Goal: Task Accomplishment & Management: Use online tool/utility

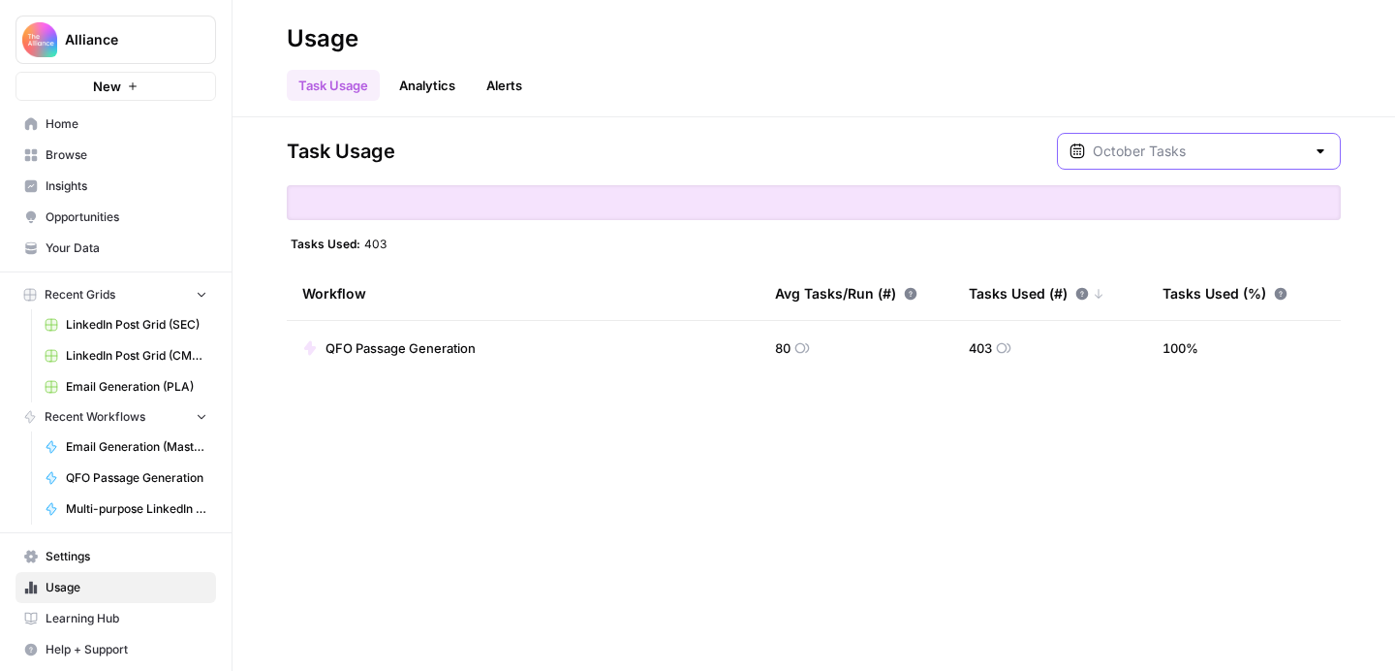
click at [1214, 150] on input "text" at bounding box center [1199, 150] width 212 height 19
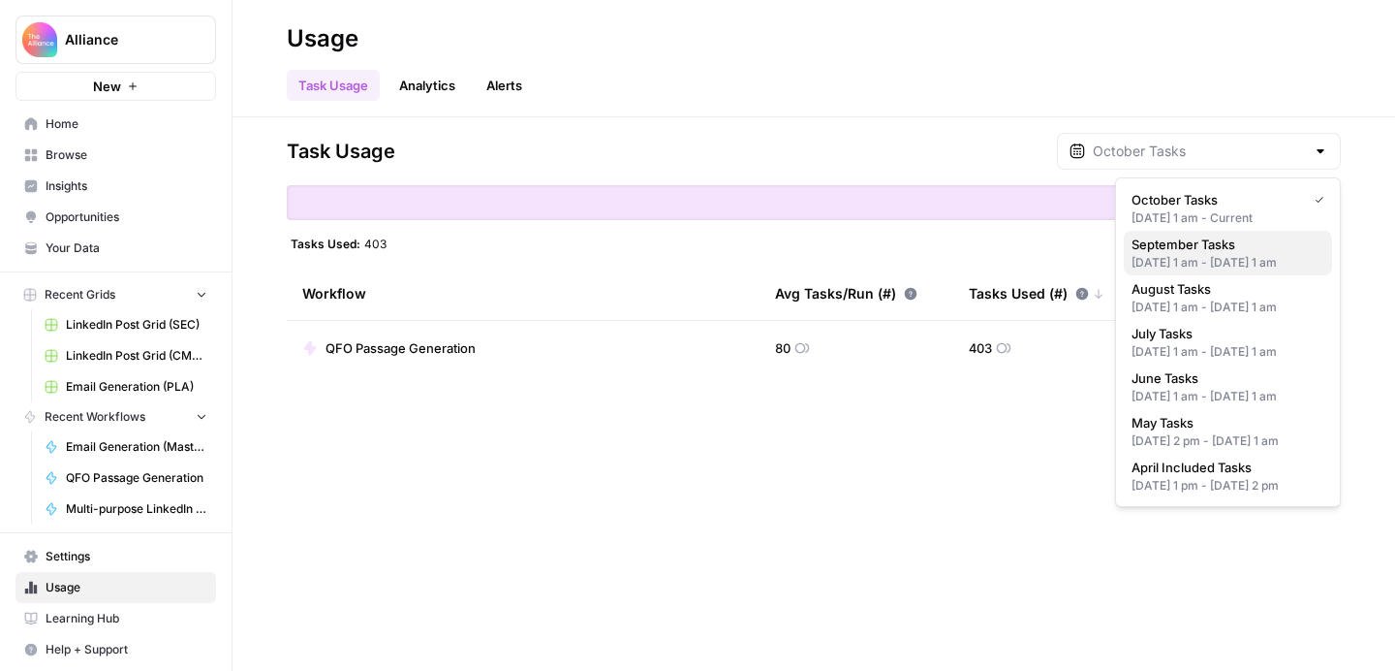
click at [1196, 254] on div "Sep 1, 2025 1 am - Oct 1, 2025 1 am" at bounding box center [1228, 262] width 193 height 17
type input "September Tasks"
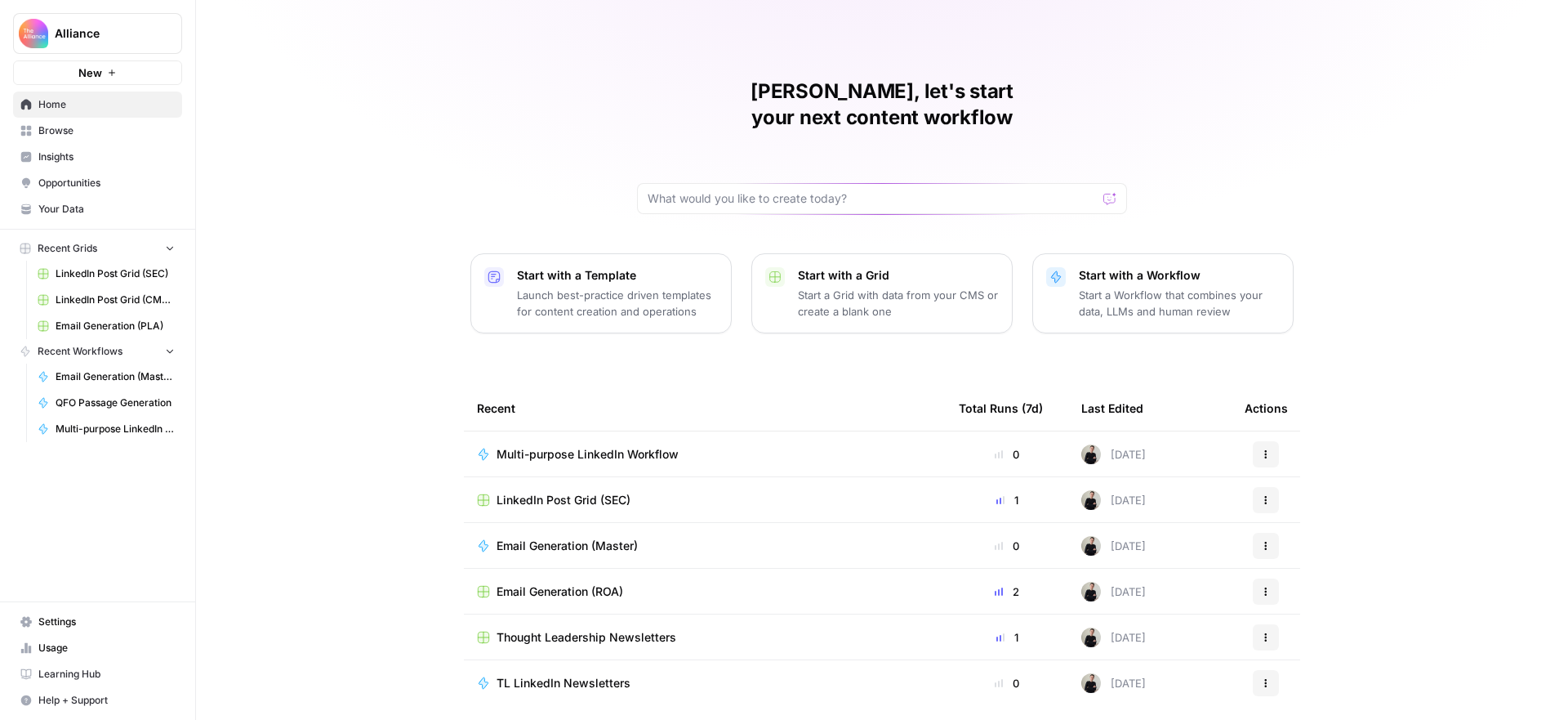
click at [76, 132] on span "Browse" at bounding box center [107, 130] width 136 height 14
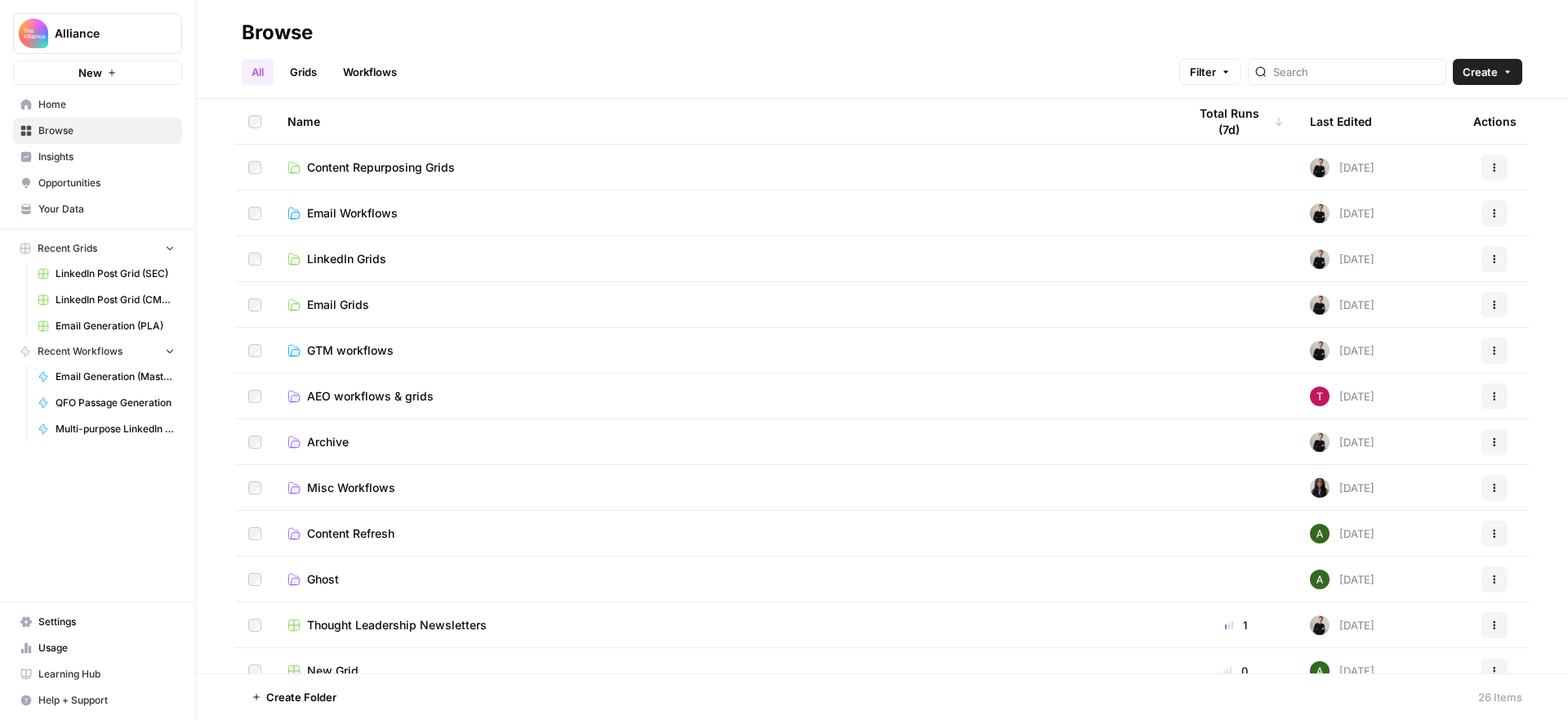
click at [362, 395] on span "AEO workflows & grids" at bounding box center [370, 395] width 126 height 16
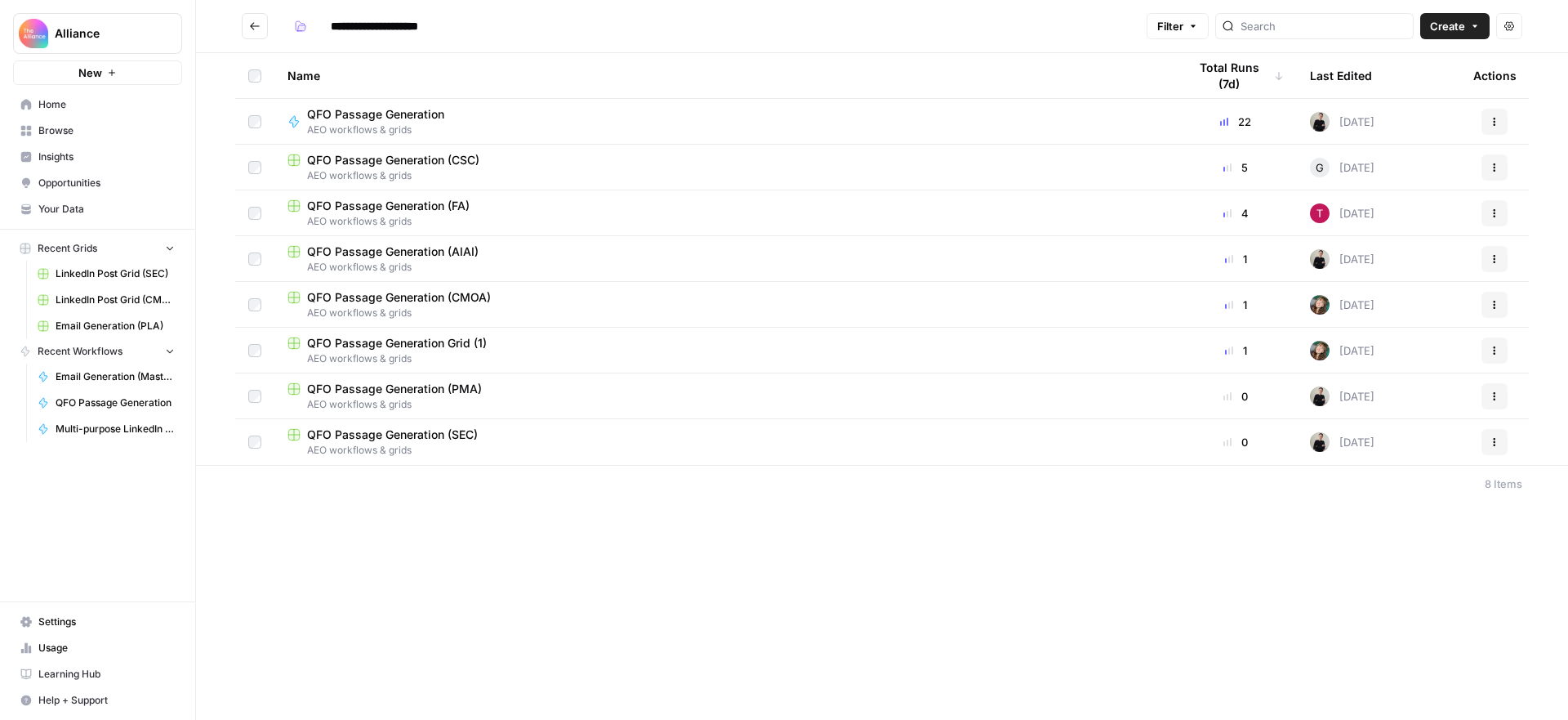
click at [522, 215] on span "AEO workflows & grids" at bounding box center [724, 221] width 874 height 14
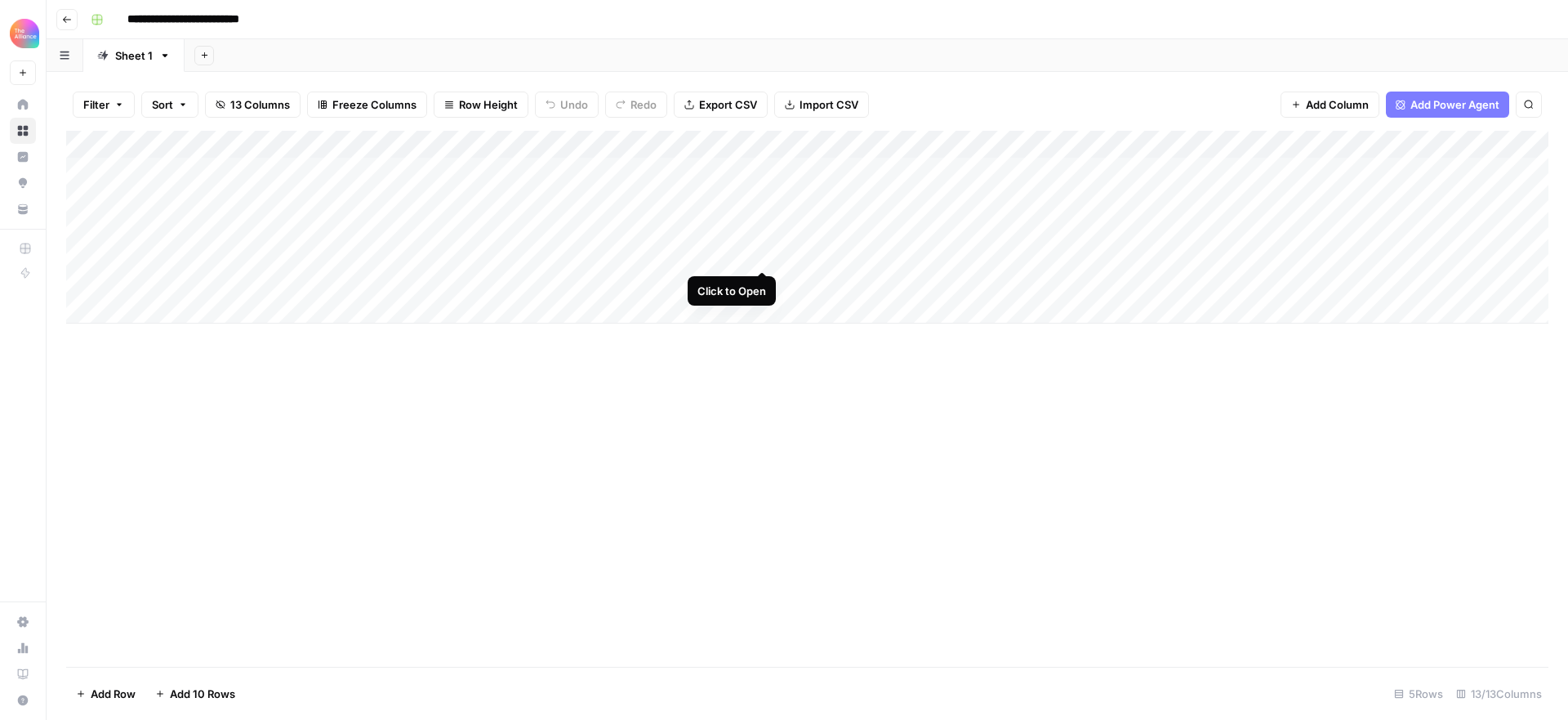
click at [763, 250] on div "Add Column" at bounding box center [806, 227] width 1482 height 193
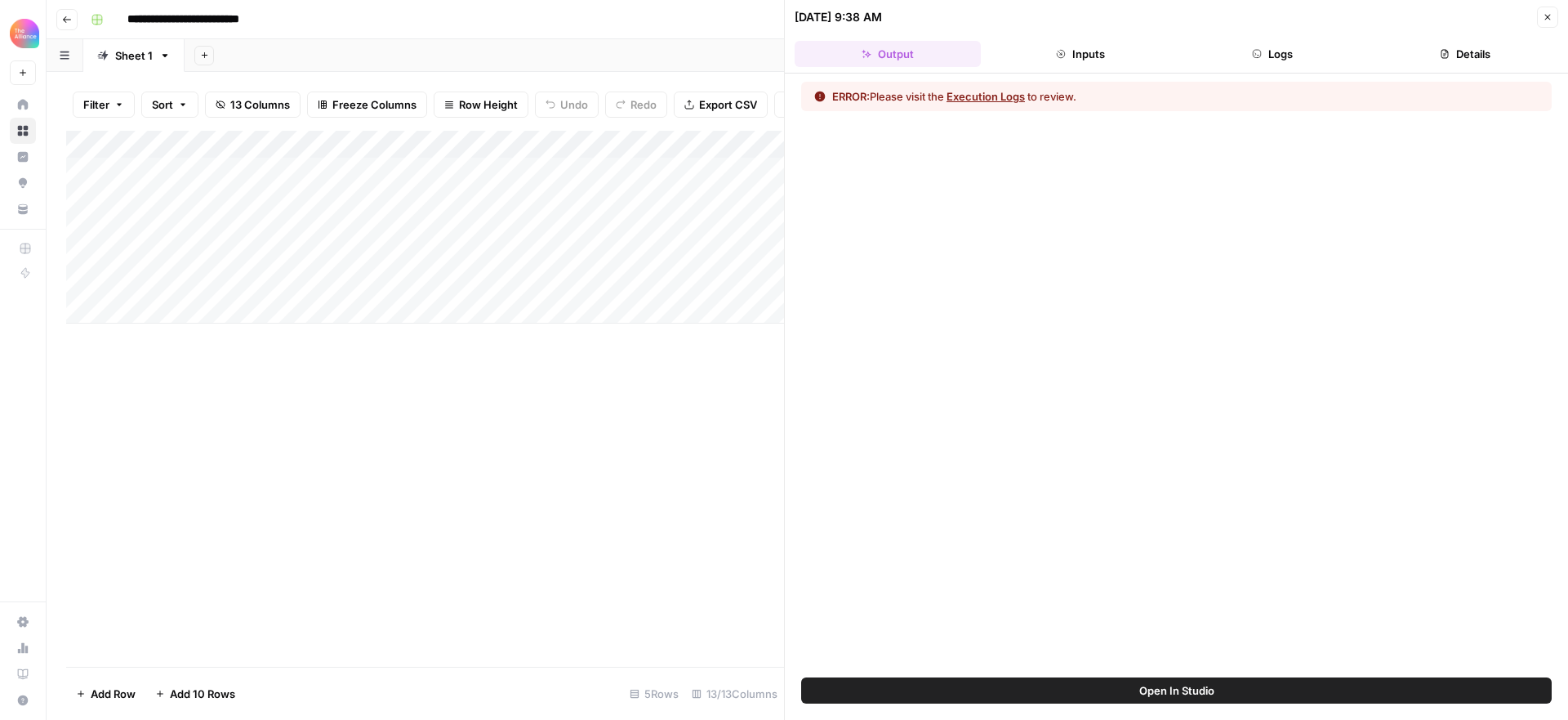
click at [1218, 690] on button "Open In Studio" at bounding box center [1176, 690] width 751 height 26
click at [268, 250] on div "Add Column" at bounding box center [425, 227] width 718 height 193
click at [233, 257] on div "Add Column" at bounding box center [425, 227] width 718 height 193
type textarea "*"
type textarea "**********"
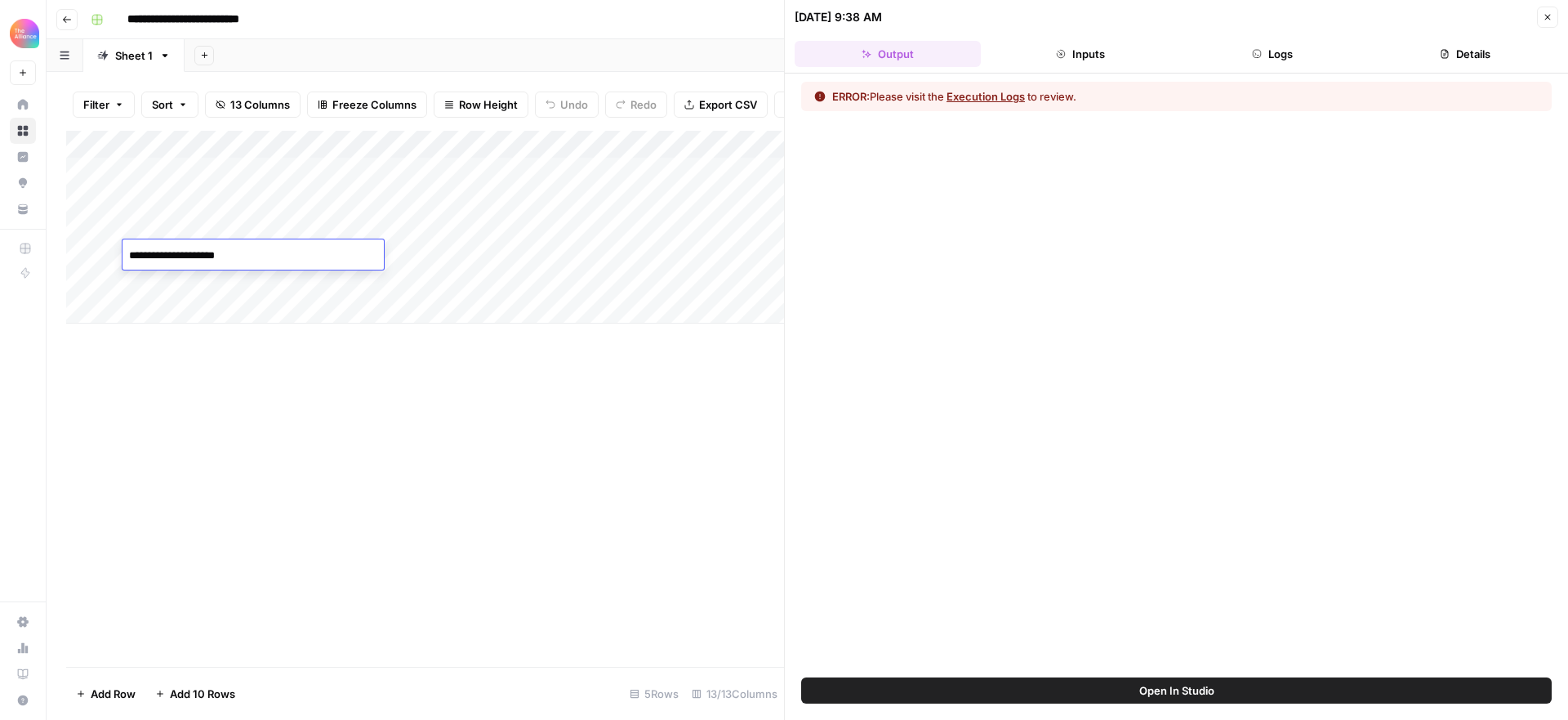
click at [527, 420] on div "Add Column" at bounding box center [425, 399] width 718 height 536
click at [1547, 14] on icon "button" at bounding box center [1548, 18] width 10 height 10
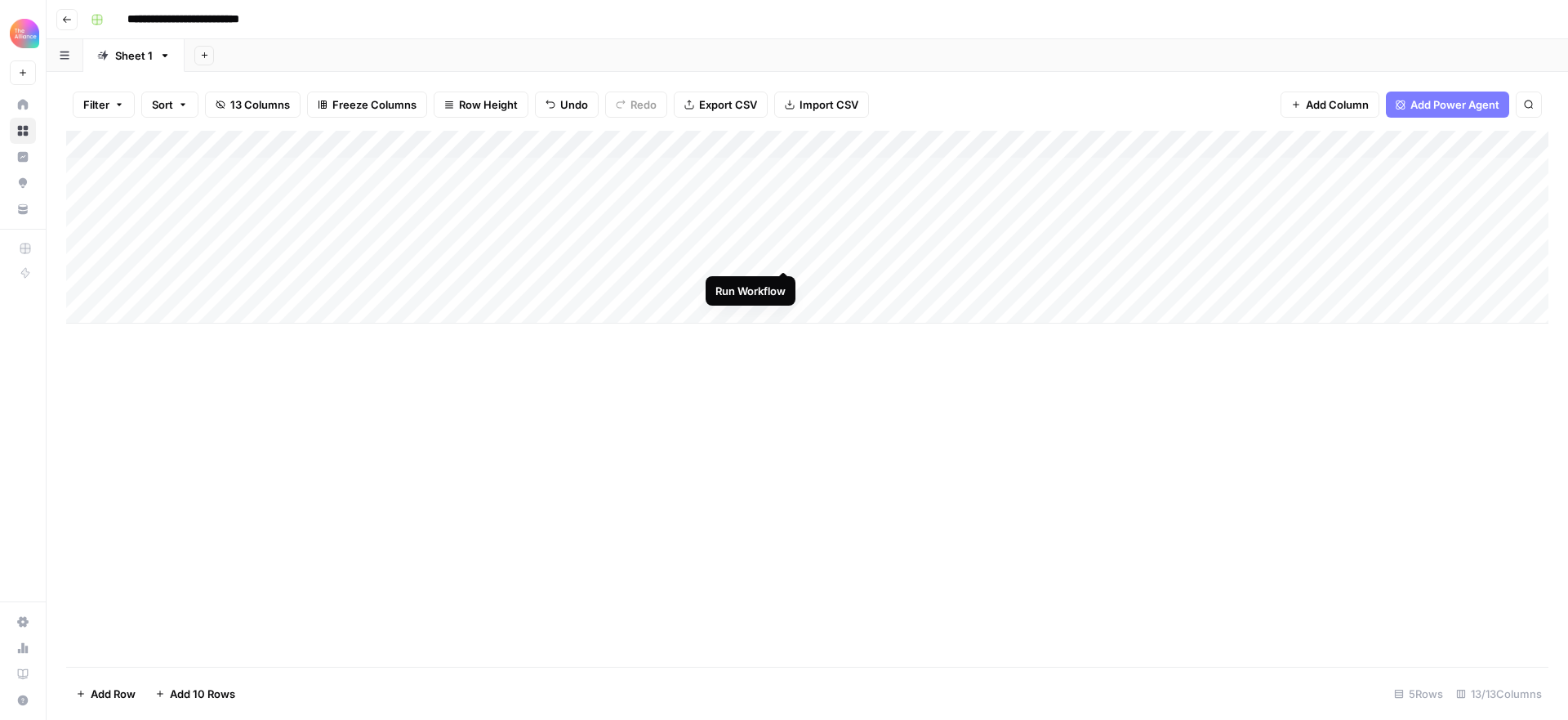
drag, startPoint x: 781, startPoint y: 252, endPoint x: 825, endPoint y: 284, distance: 54.4
click at [781, 252] on div "Add Column" at bounding box center [806, 227] width 1482 height 193
click at [929, 196] on div "Add Column" at bounding box center [806, 227] width 1482 height 193
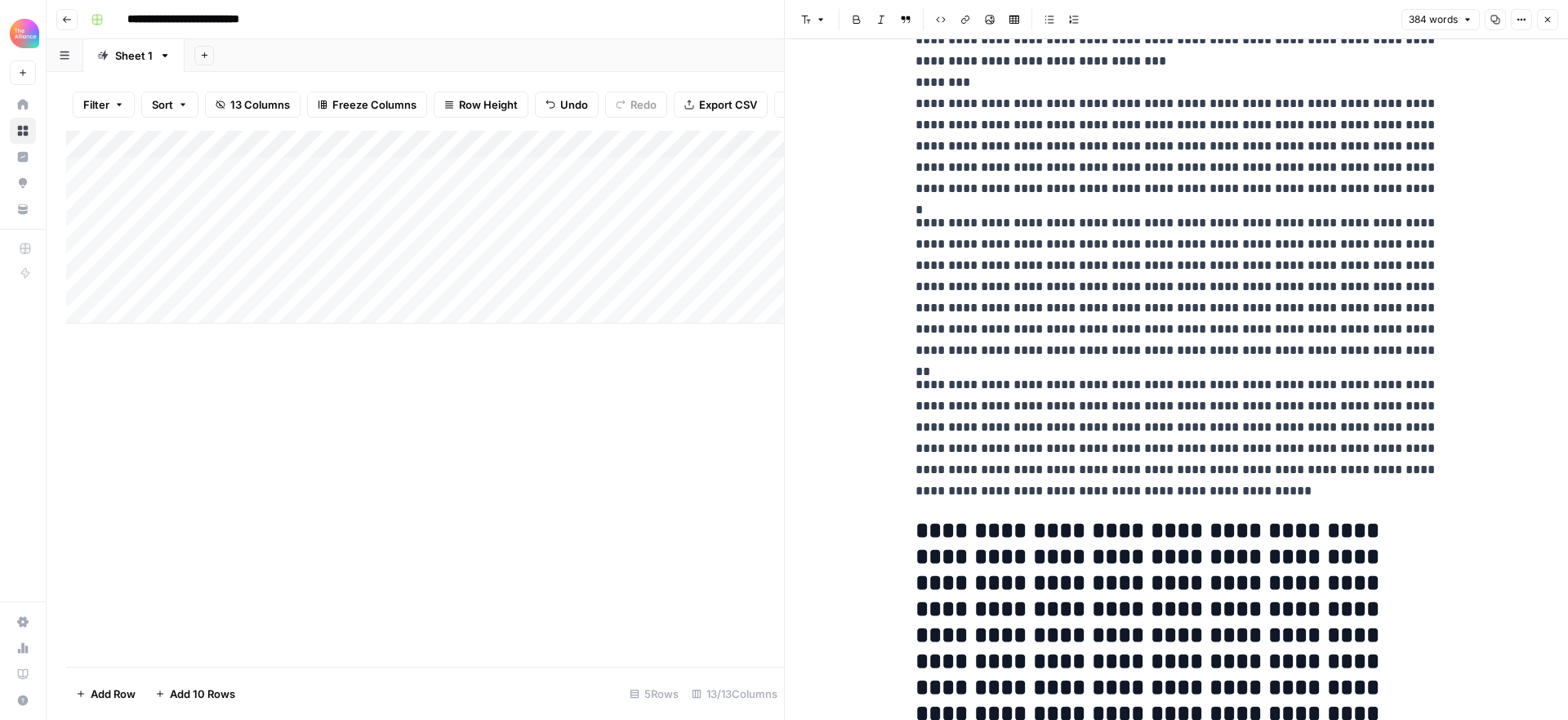
scroll to position [143, 0]
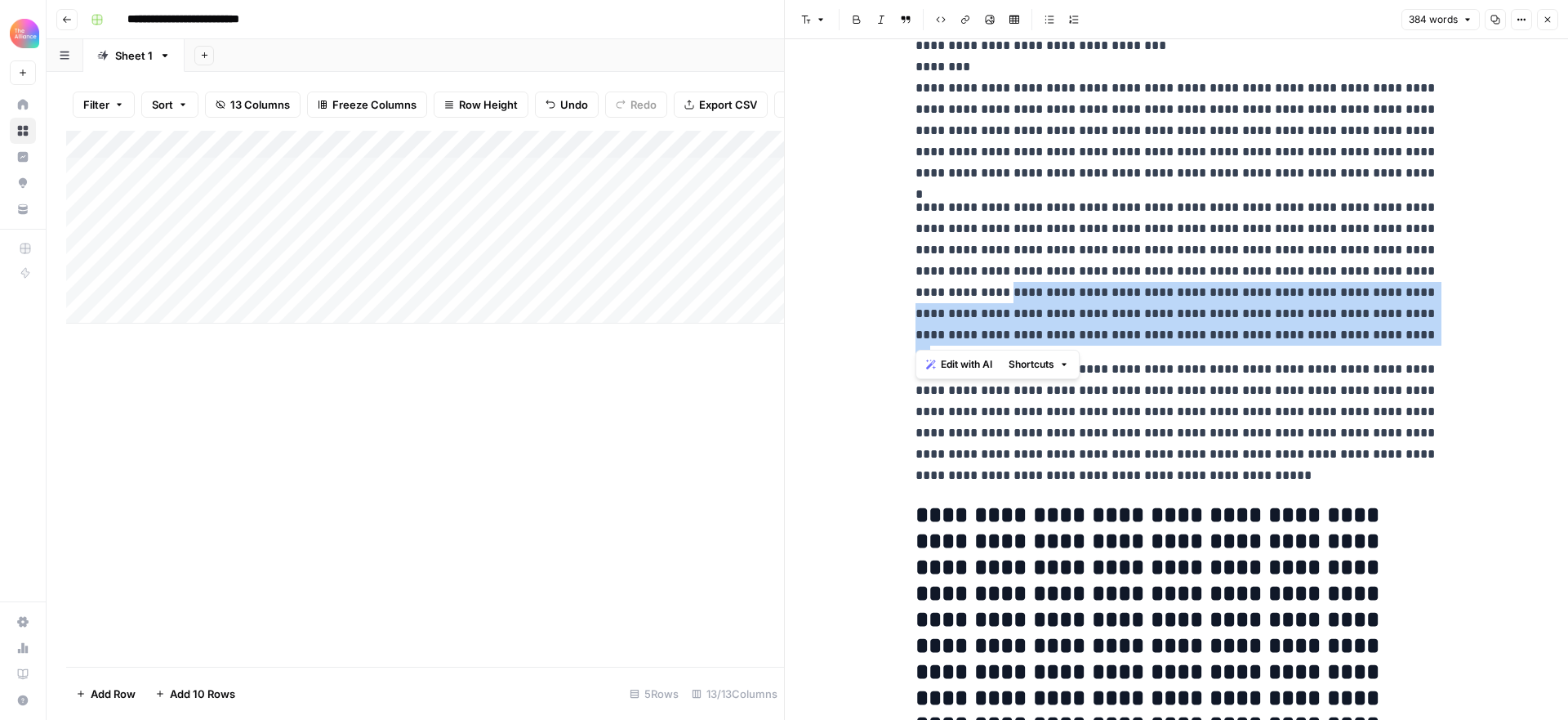
drag, startPoint x: 916, startPoint y: 292, endPoint x: 1293, endPoint y: 341, distance: 380.2
click at [1293, 341] on p "**********" at bounding box center [1176, 271] width 522 height 148
click at [939, 290] on p "**********" at bounding box center [1176, 271] width 522 height 148
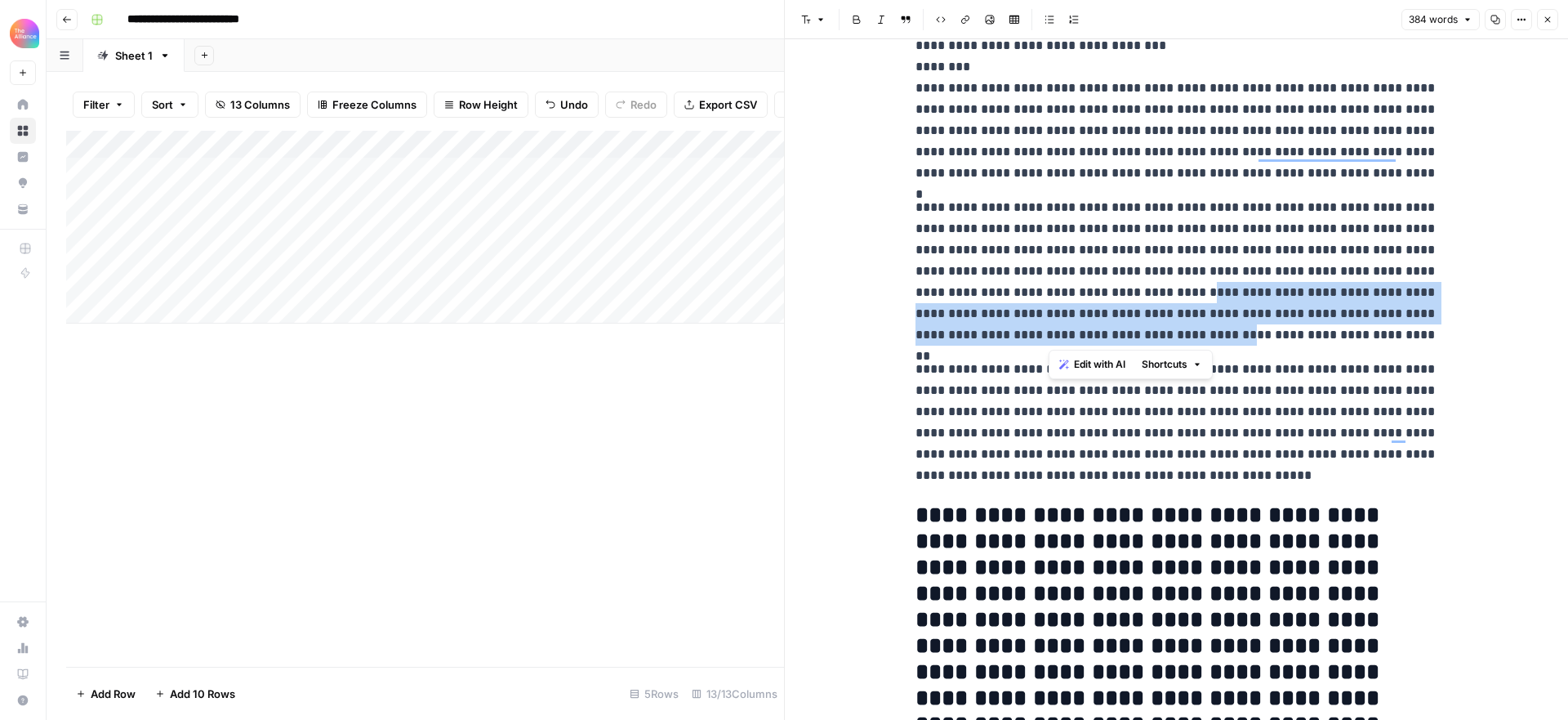
drag, startPoint x: 1092, startPoint y: 293, endPoint x: 1047, endPoint y: 341, distance: 65.8
click at [1047, 341] on p "**********" at bounding box center [1176, 271] width 522 height 148
copy p "**********"
click at [1306, 298] on p "**********" at bounding box center [1176, 271] width 522 height 148
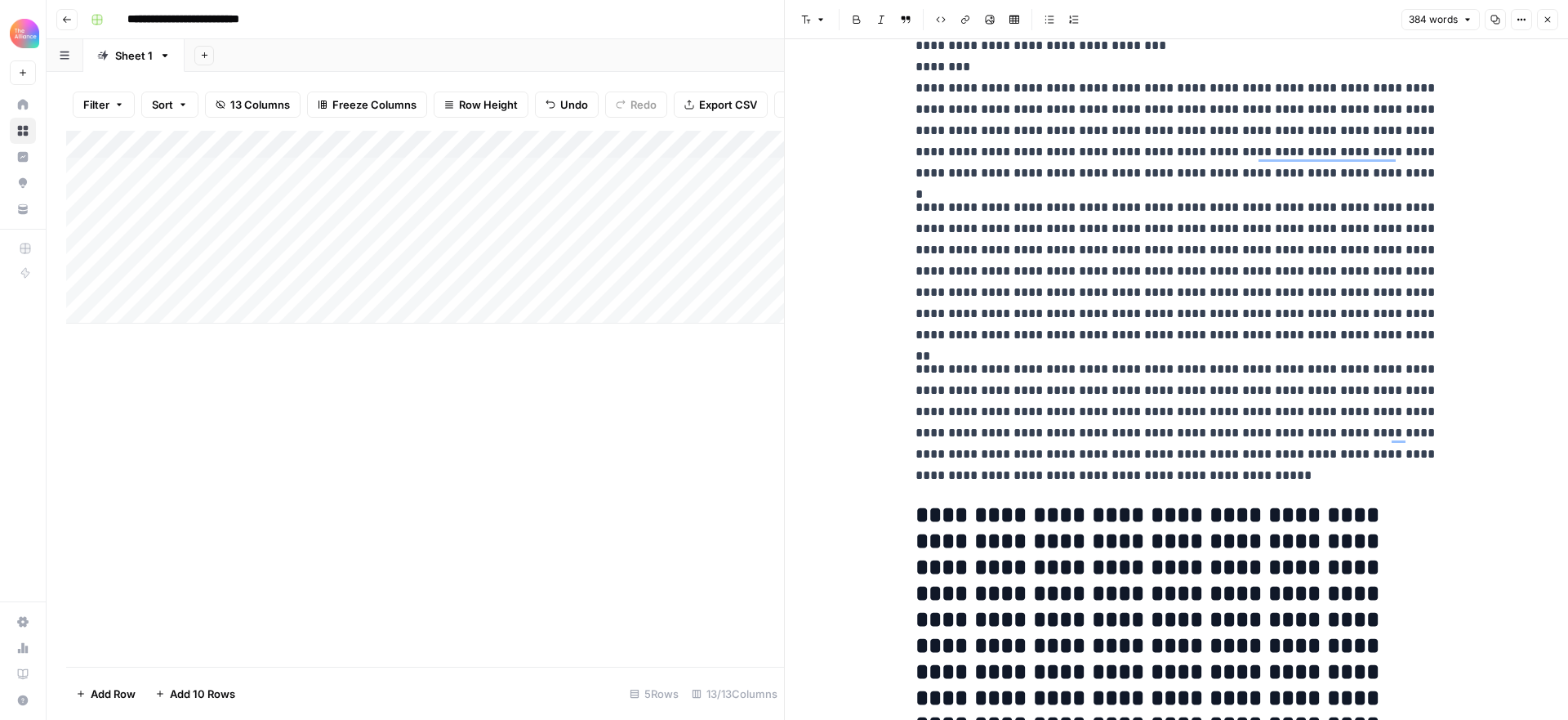
drag, startPoint x: 1046, startPoint y: 337, endPoint x: 1093, endPoint y: 292, distance: 65.1
click at [1093, 292] on p "**********" at bounding box center [1176, 271] width 522 height 148
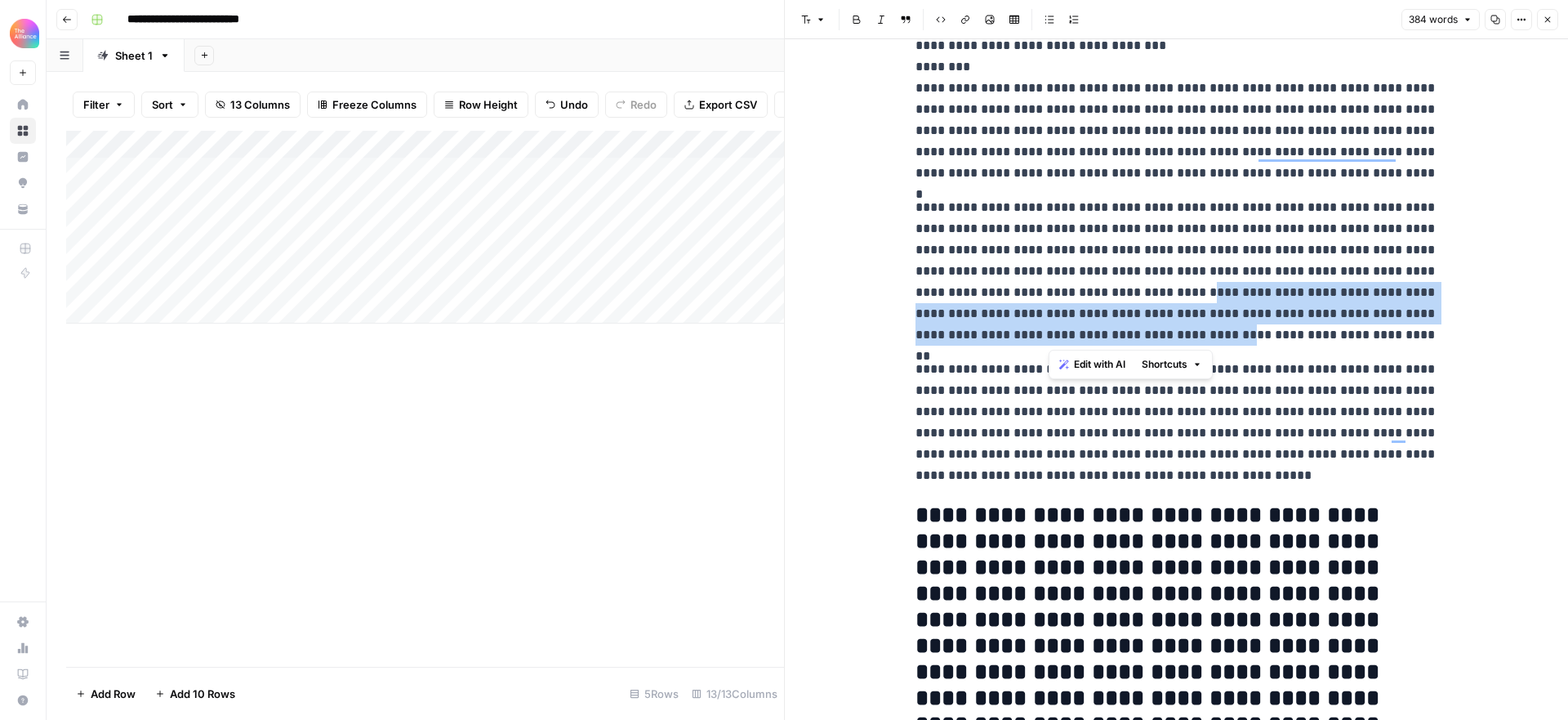
drag, startPoint x: 1092, startPoint y: 293, endPoint x: 1047, endPoint y: 336, distance: 62.2
click at [1047, 336] on p "**********" at bounding box center [1176, 271] width 522 height 148
copy p "**********"
click at [1546, 19] on icon "button" at bounding box center [1547, 19] width 6 height 6
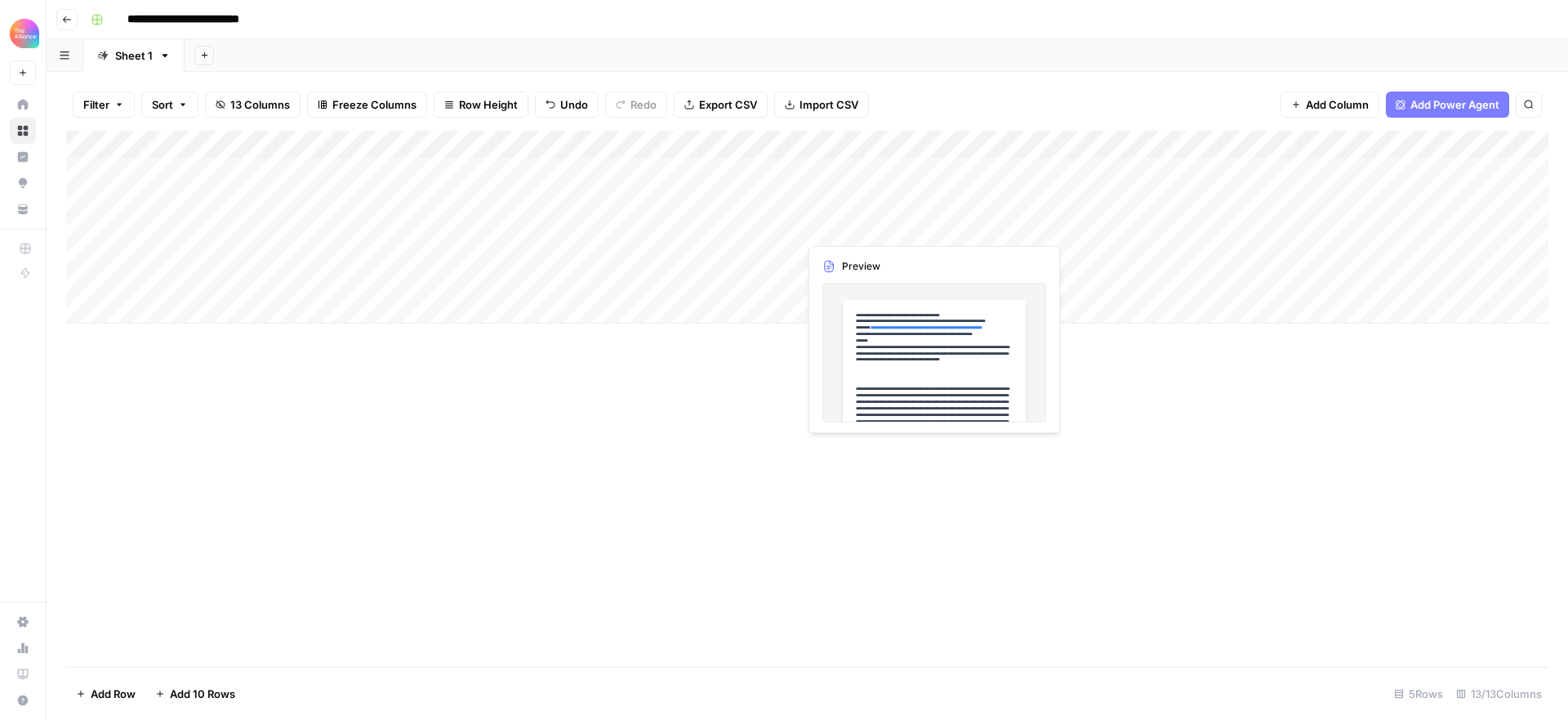
click at [930, 223] on div "Add Column" at bounding box center [806, 227] width 1482 height 193
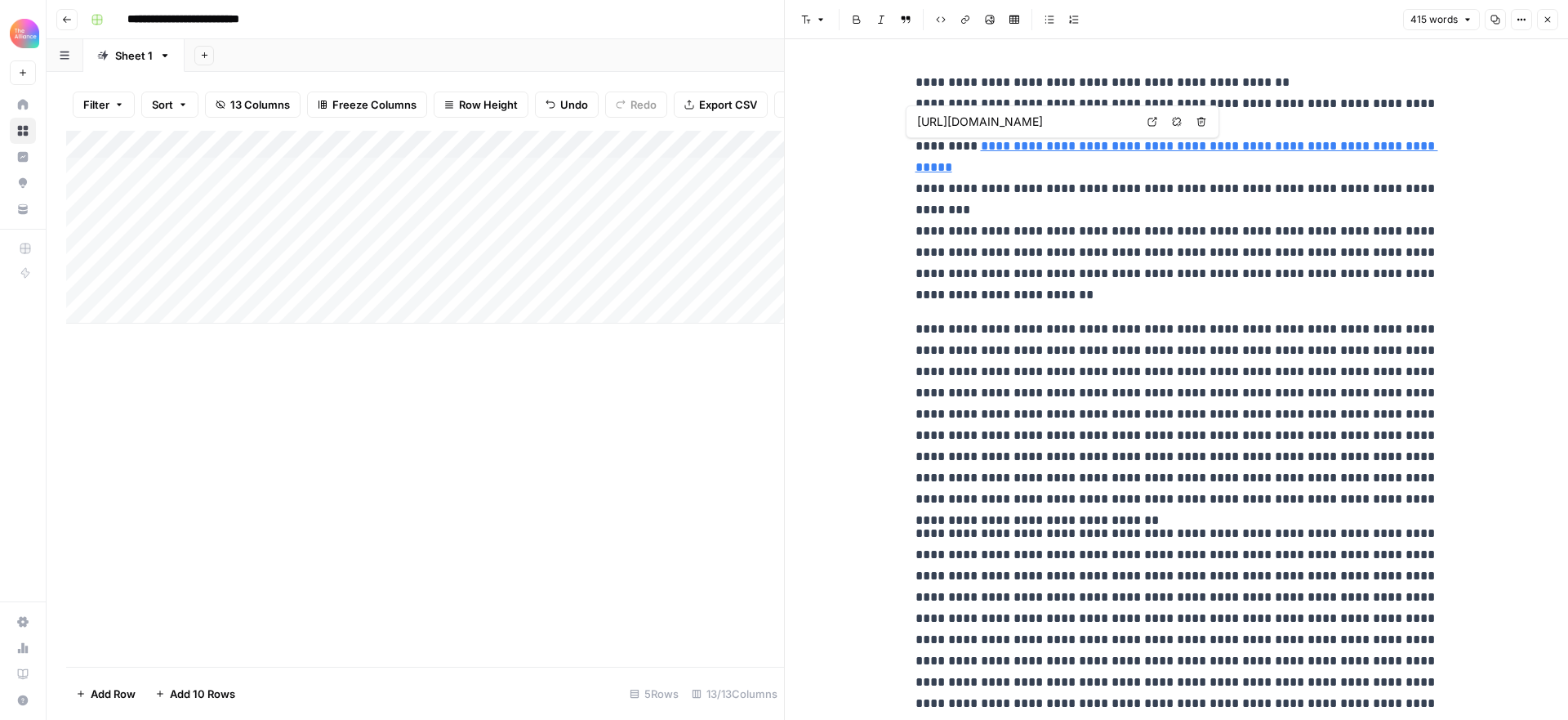
click at [1189, 147] on link "**********" at bounding box center [1176, 157] width 522 height 34
click at [1043, 121] on input "https://www.financealliance.io/how-to-use-chatgpt-with-python-finance-guide" at bounding box center [1025, 121] width 217 height 16
drag, startPoint x: 917, startPoint y: 119, endPoint x: 1212, endPoint y: 128, distance: 295.1
click at [1212, 128] on div "https://www.financealliance.io/how-to-use-chatgpt-with-python-finance-guide Ope…" at bounding box center [1062, 121] width 313 height 33
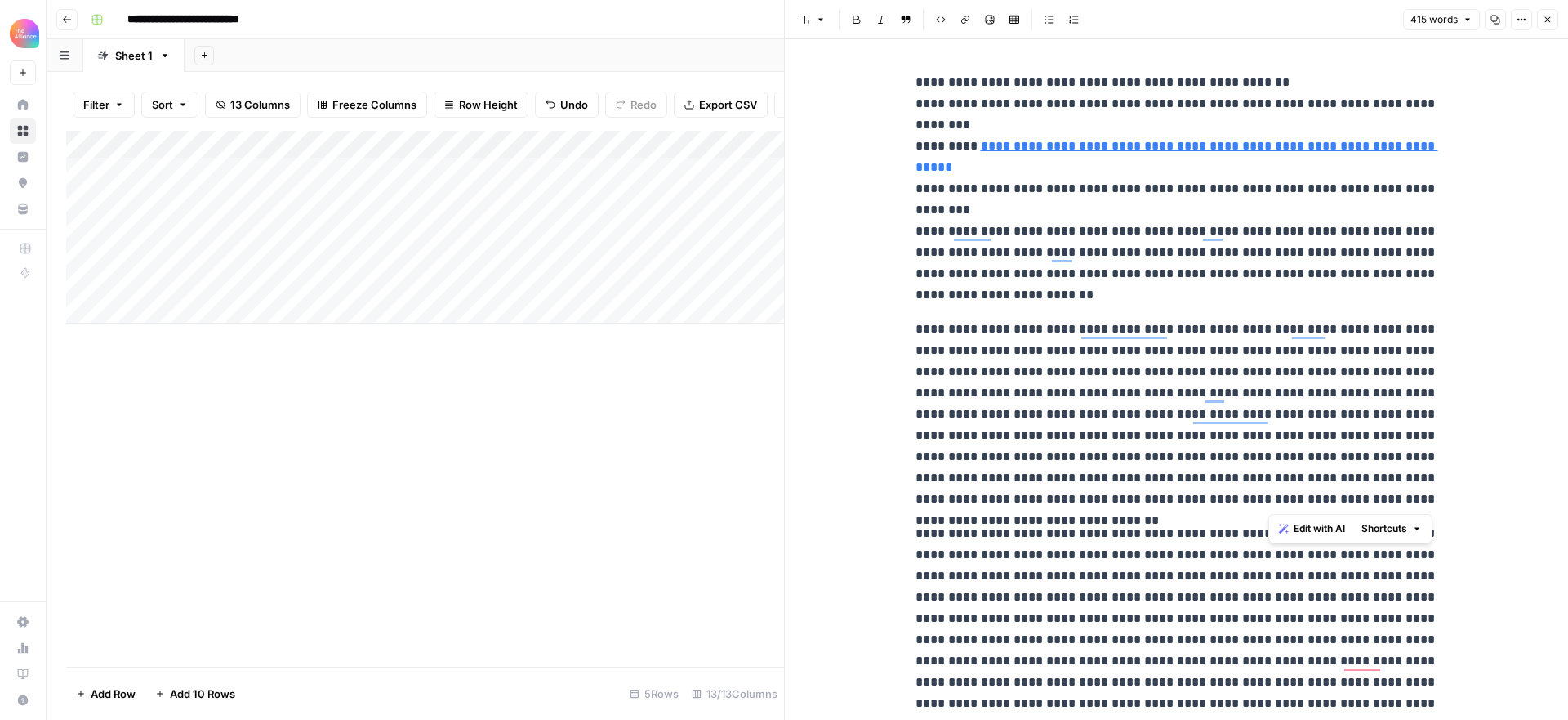
drag, startPoint x: 1328, startPoint y: 415, endPoint x: 1416, endPoint y: 500, distance: 122.3
click at [1416, 500] on p "**********" at bounding box center [1176, 414] width 522 height 191
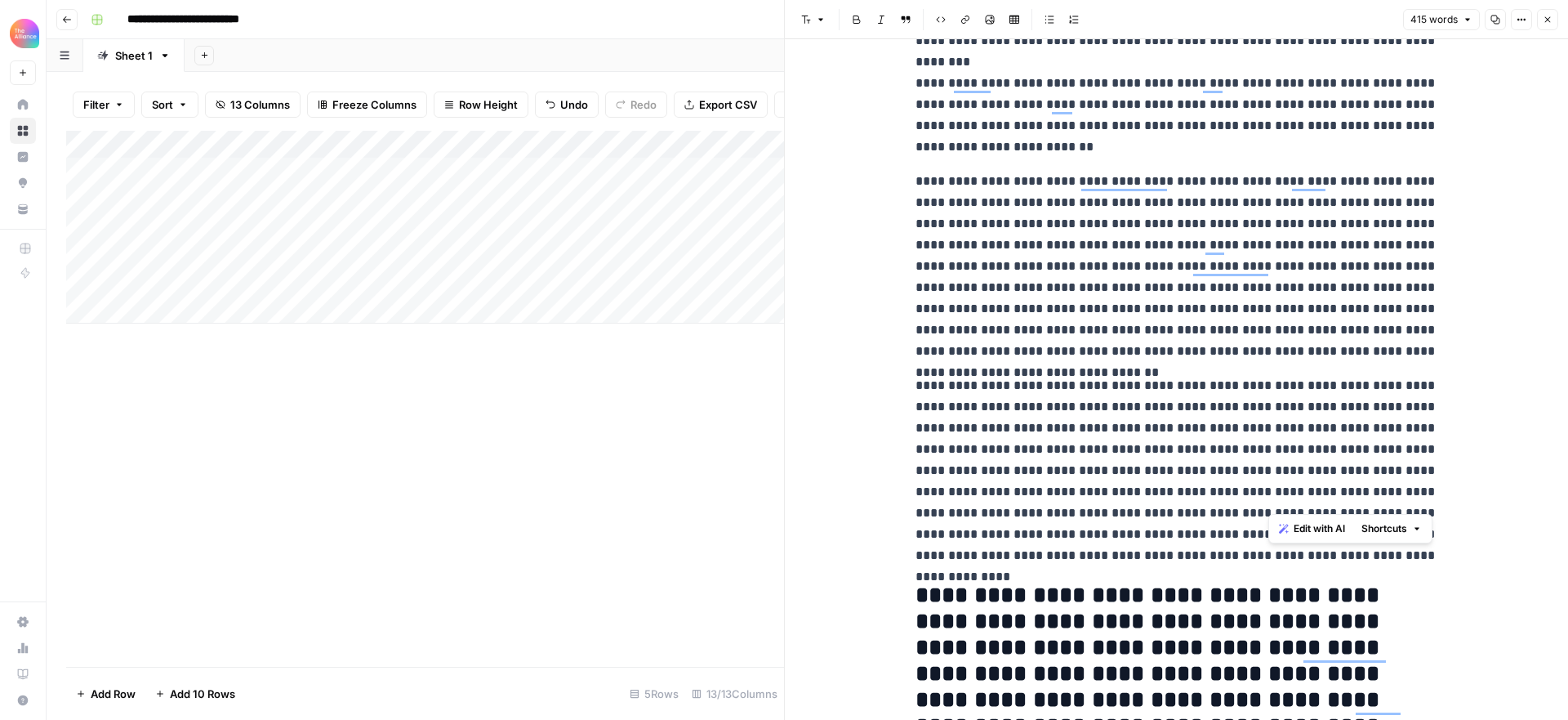
scroll to position [164, 0]
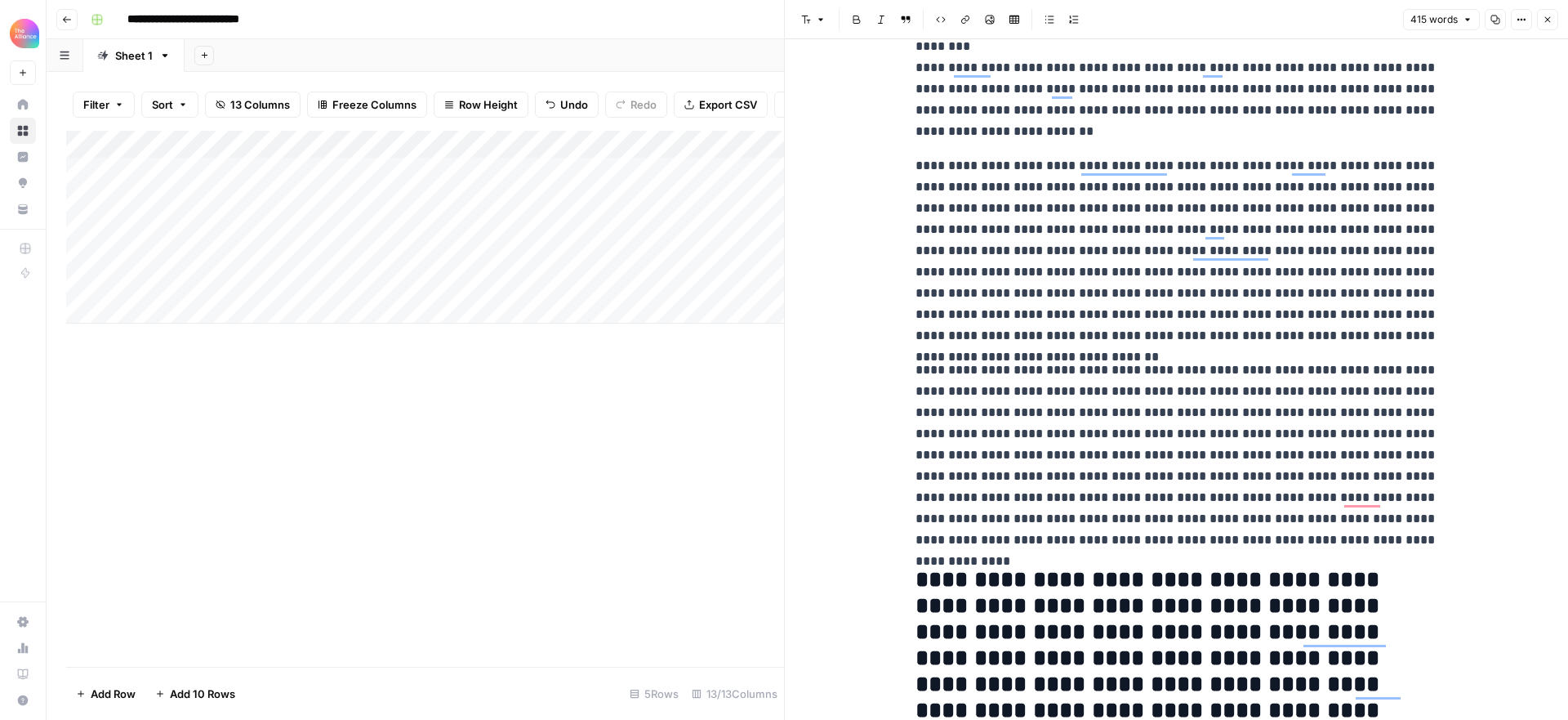
drag, startPoint x: 1036, startPoint y: 513, endPoint x: 1060, endPoint y: 474, distance: 45.8
click at [1039, 508] on p "**********" at bounding box center [1176, 454] width 522 height 191
drag, startPoint x: 1062, startPoint y: 456, endPoint x: 1394, endPoint y: 515, distance: 337.2
click at [1395, 515] on p "**********" at bounding box center [1176, 454] width 522 height 191
click at [1294, 467] on p "**********" at bounding box center [1176, 454] width 522 height 191
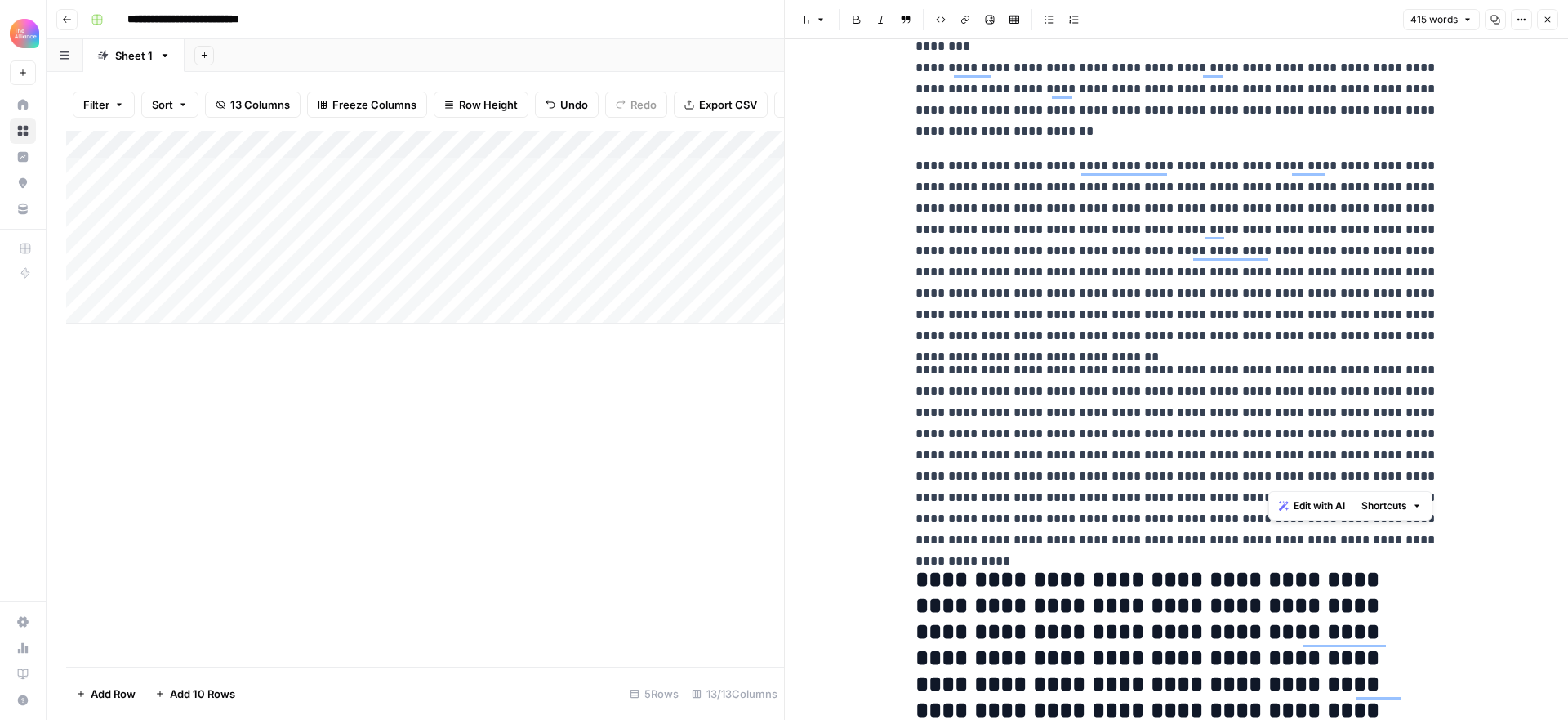
click at [1173, 452] on p "**********" at bounding box center [1176, 454] width 522 height 191
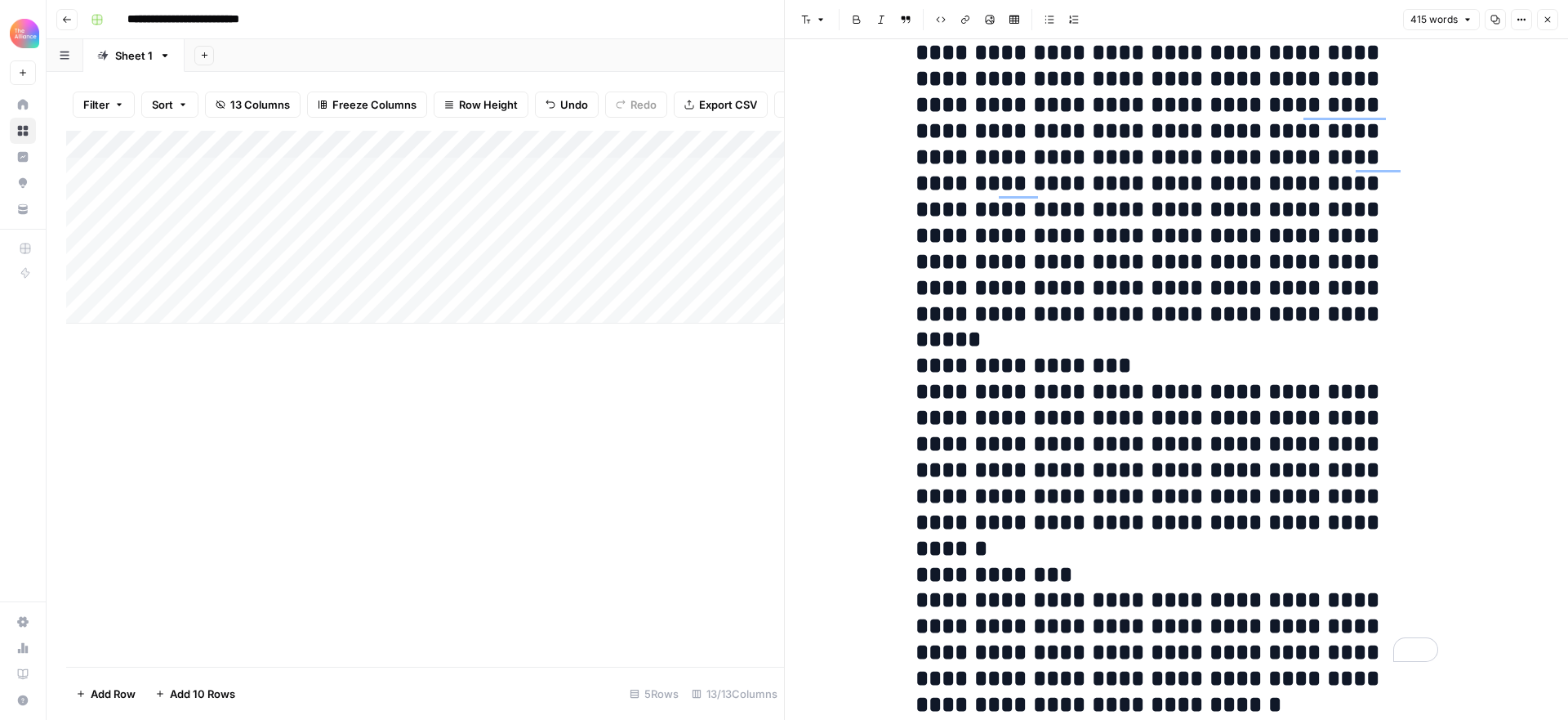
scroll to position [0, 0]
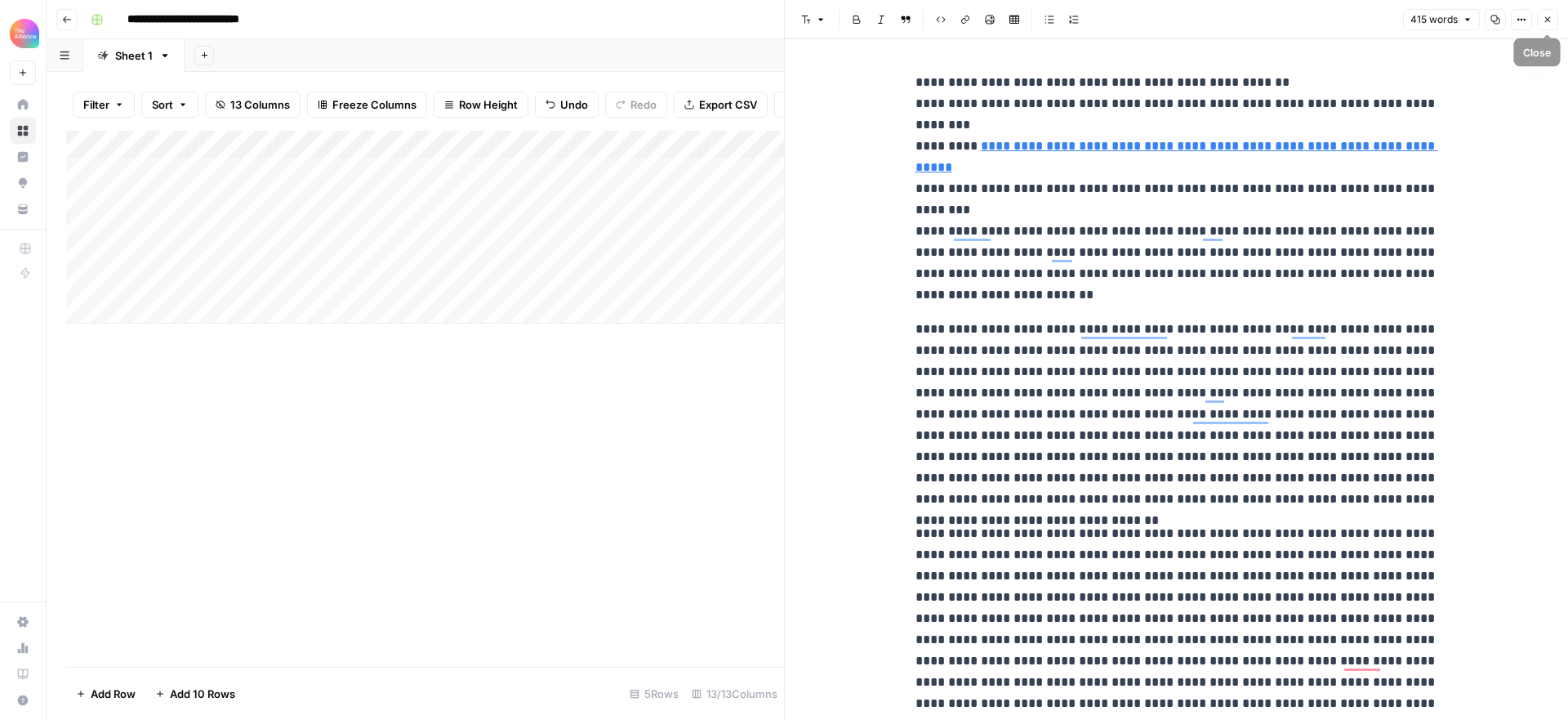
click at [1547, 18] on icon "button" at bounding box center [1547, 19] width 6 height 6
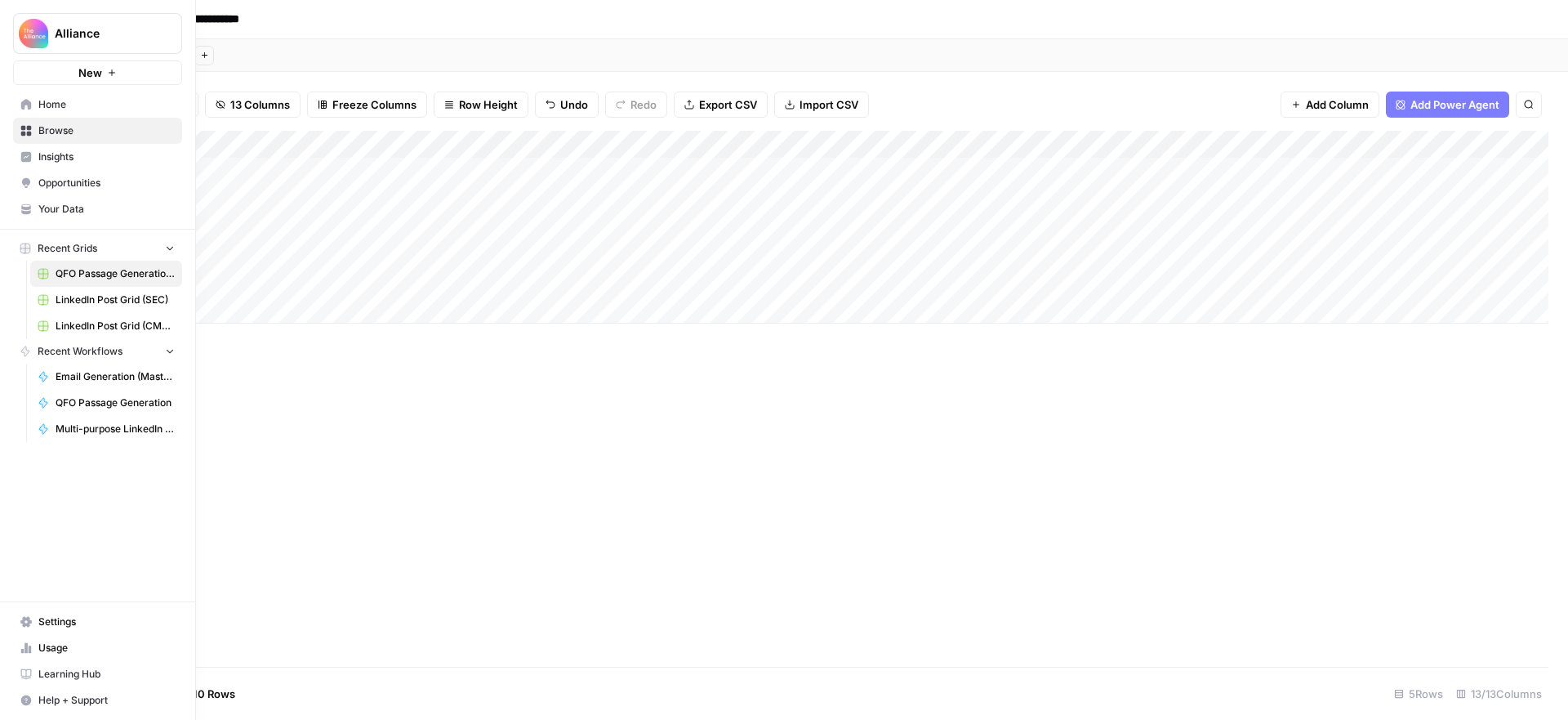
click at [62, 620] on span "Settings" at bounding box center [107, 621] width 136 height 14
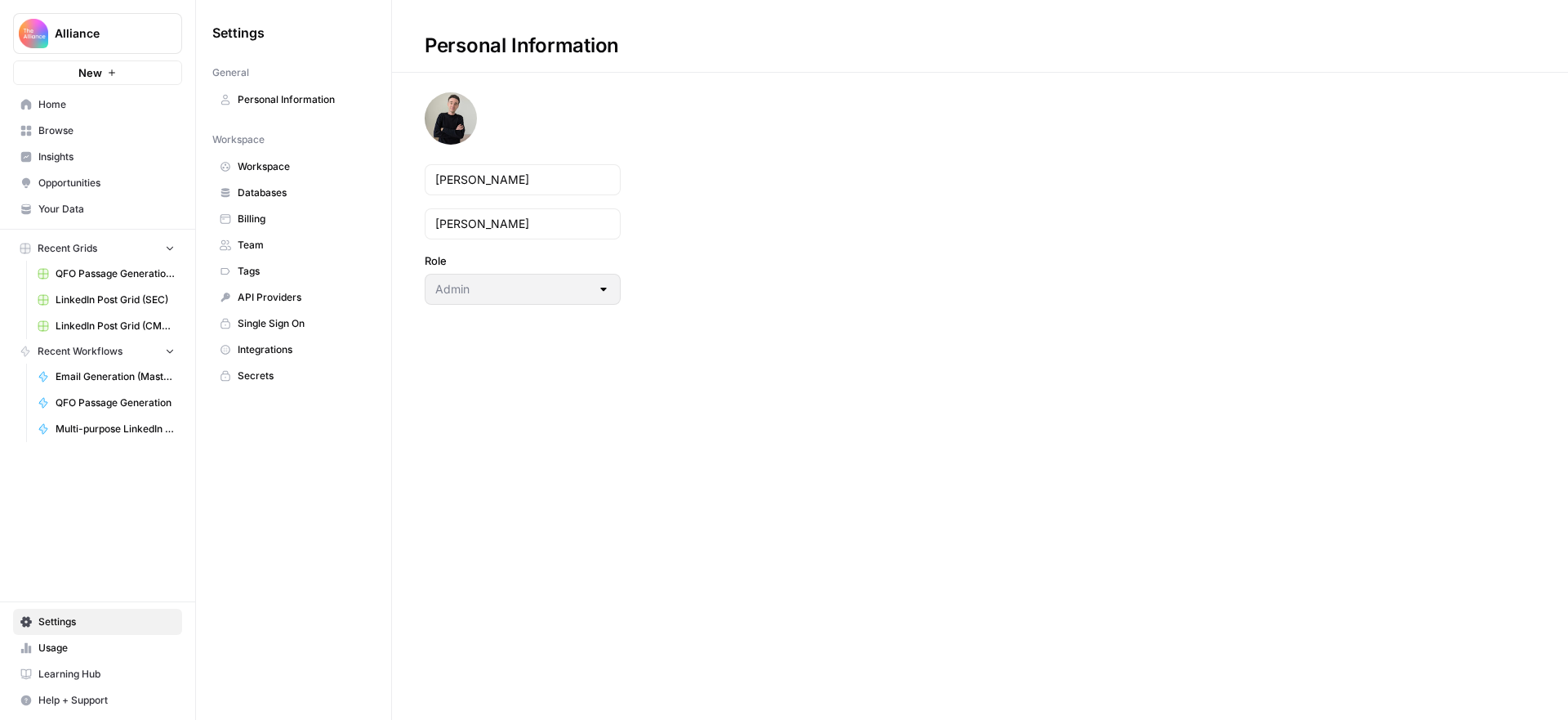
click at [260, 242] on span "Team" at bounding box center [302, 244] width 130 height 14
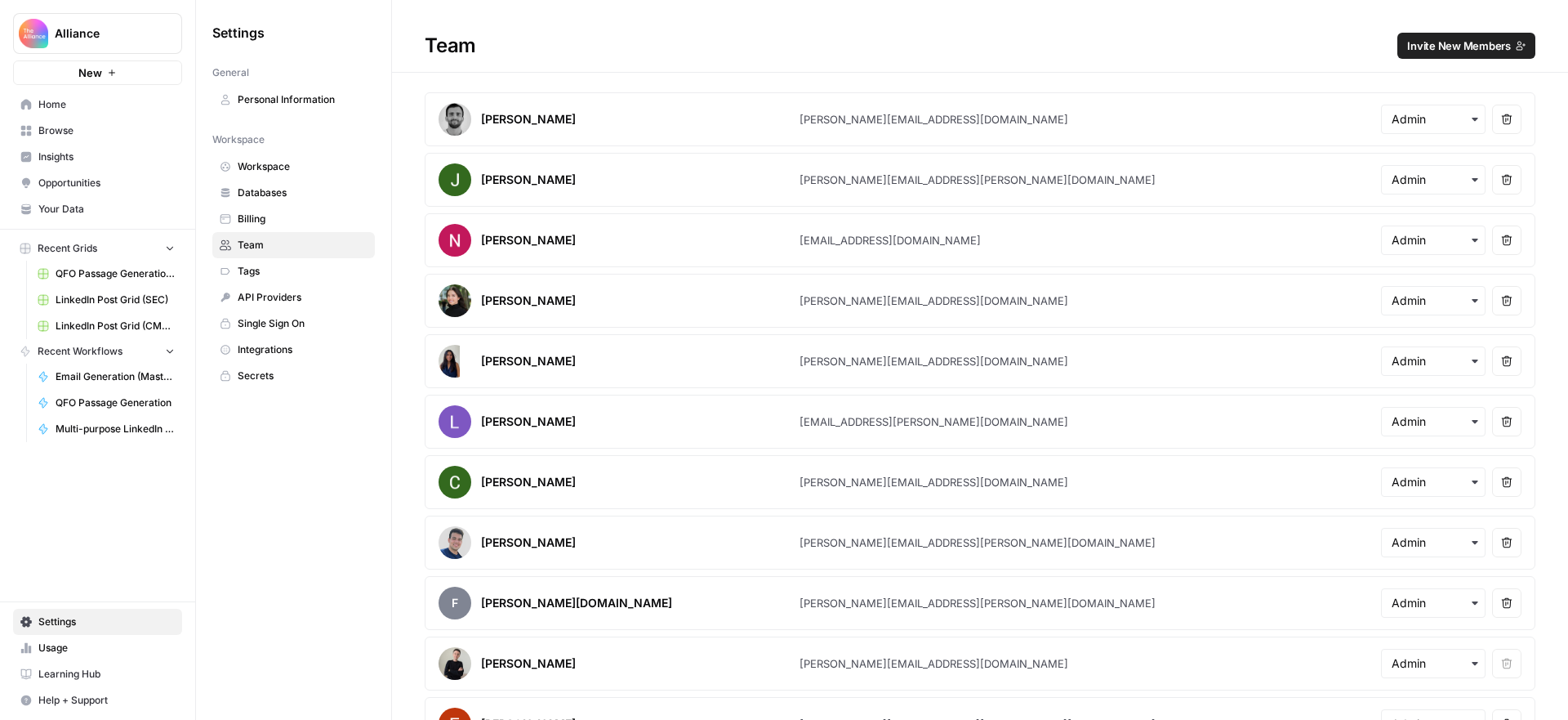
click at [72, 103] on span "Home" at bounding box center [107, 104] width 136 height 14
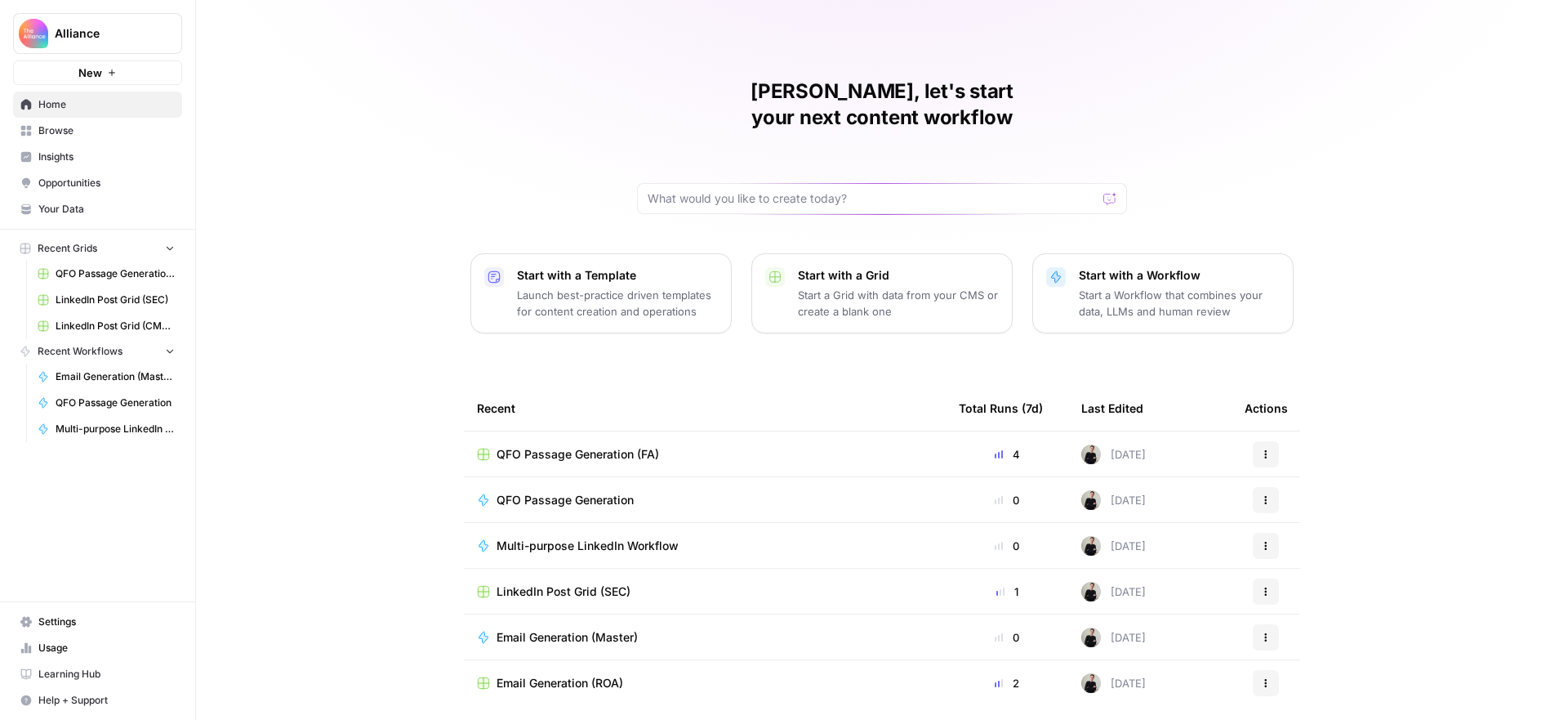
click at [88, 128] on span "Browse" at bounding box center [107, 130] width 136 height 14
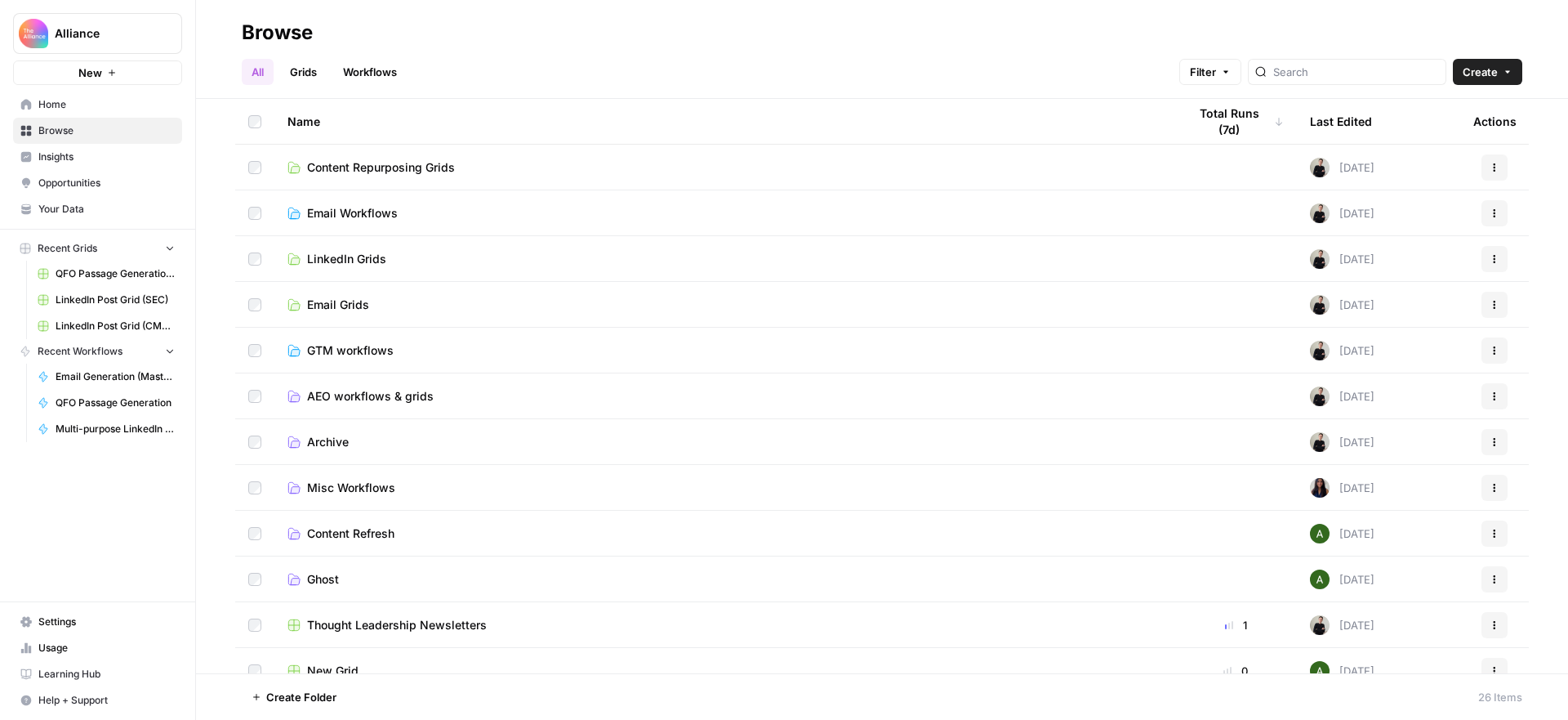
click at [388, 157] on td "Content Repurposing Grids" at bounding box center [725, 167] width 900 height 45
click at [391, 168] on span "Content Repurposing Grids" at bounding box center [380, 167] width 147 height 16
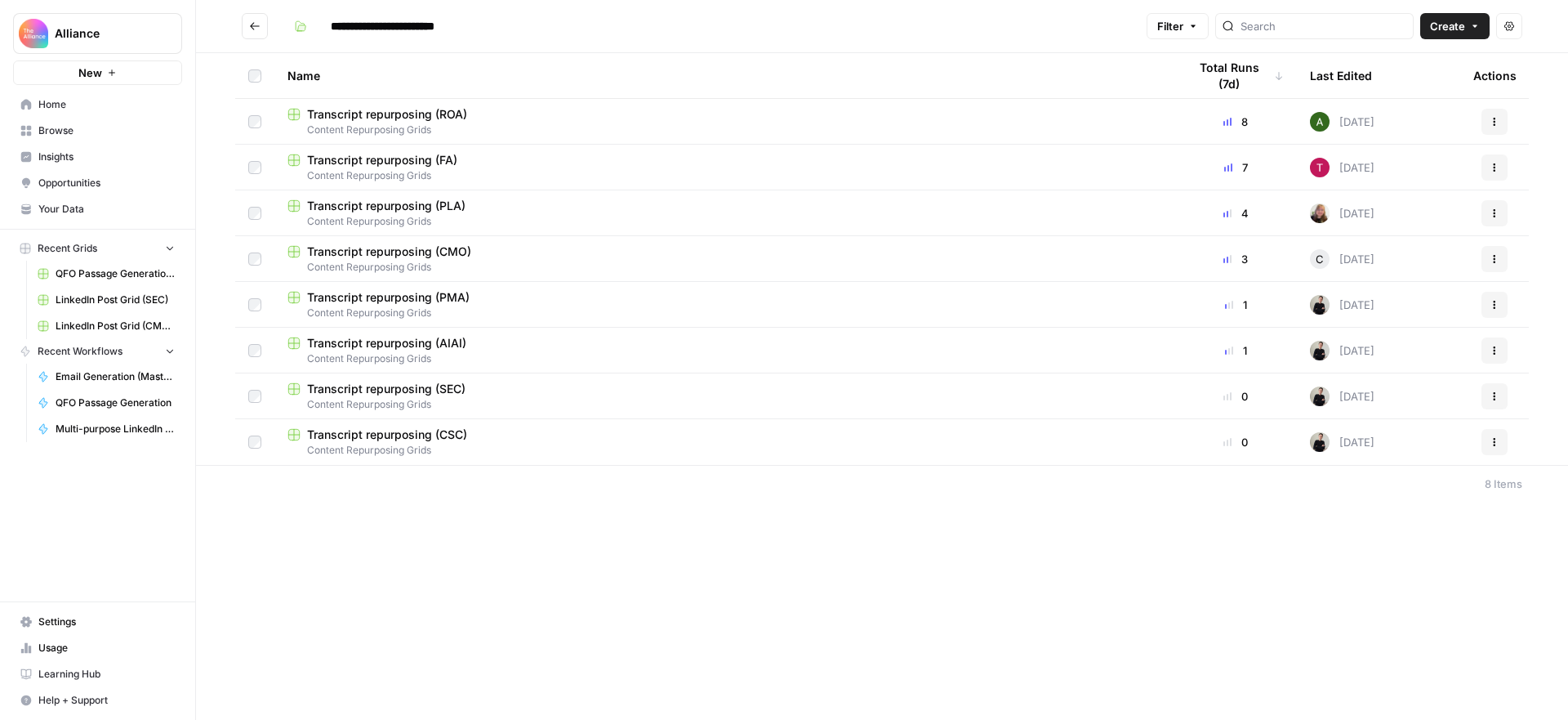
click at [426, 157] on span "Transcript repurposing (FA)" at bounding box center [382, 159] width 150 height 16
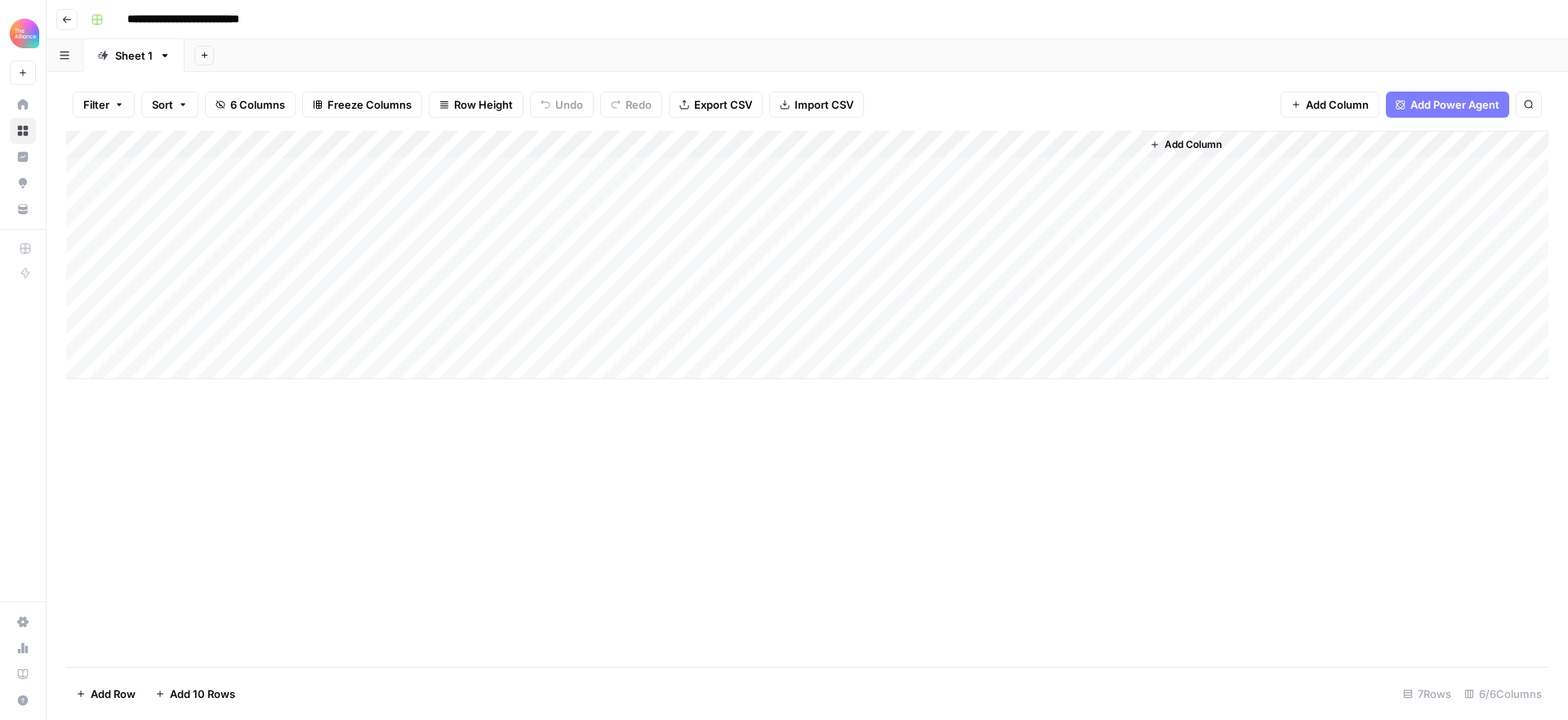
click at [238, 170] on div "Add Column" at bounding box center [806, 255] width 1482 height 249
click at [262, 171] on div "Add Column" at bounding box center [806, 255] width 1482 height 249
type textarea "**********"
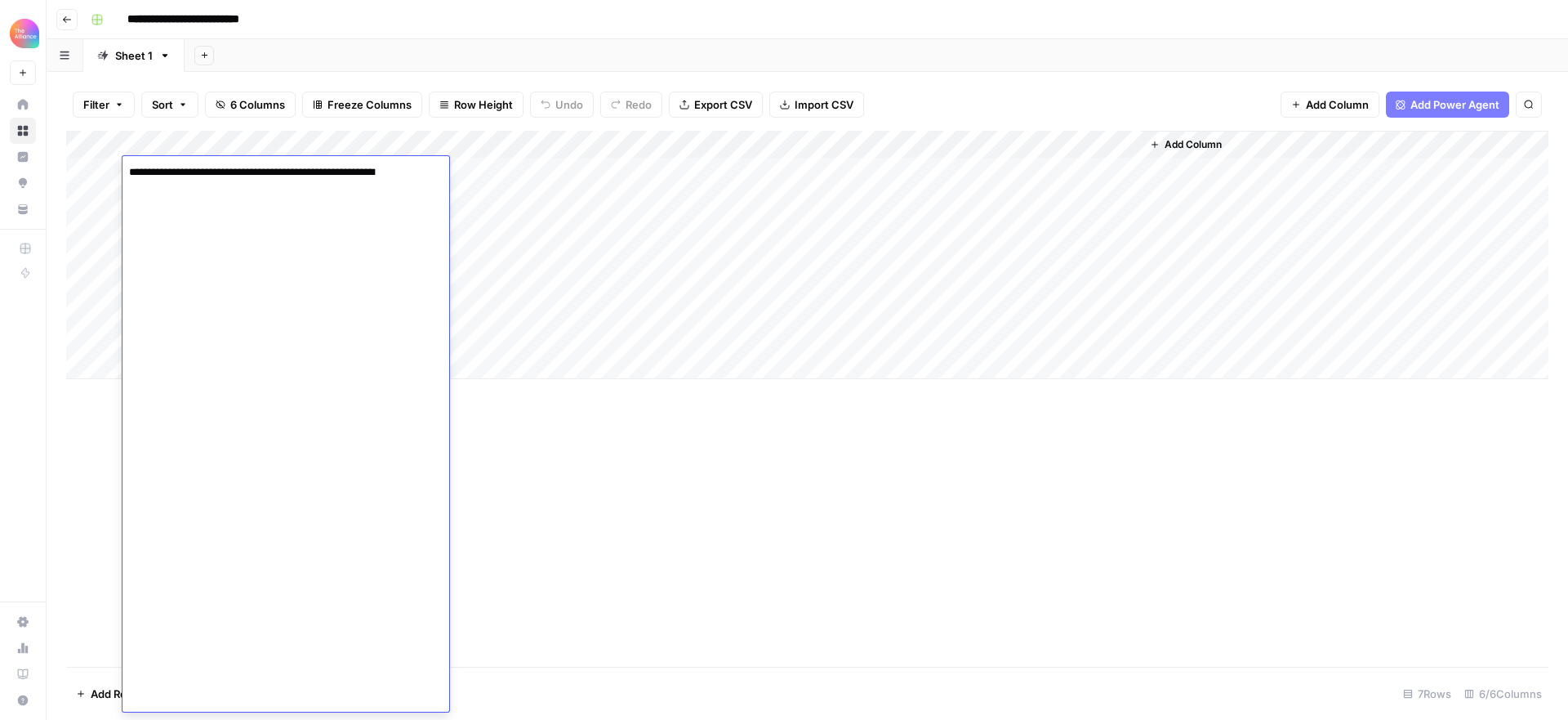
scroll to position [24958, 0]
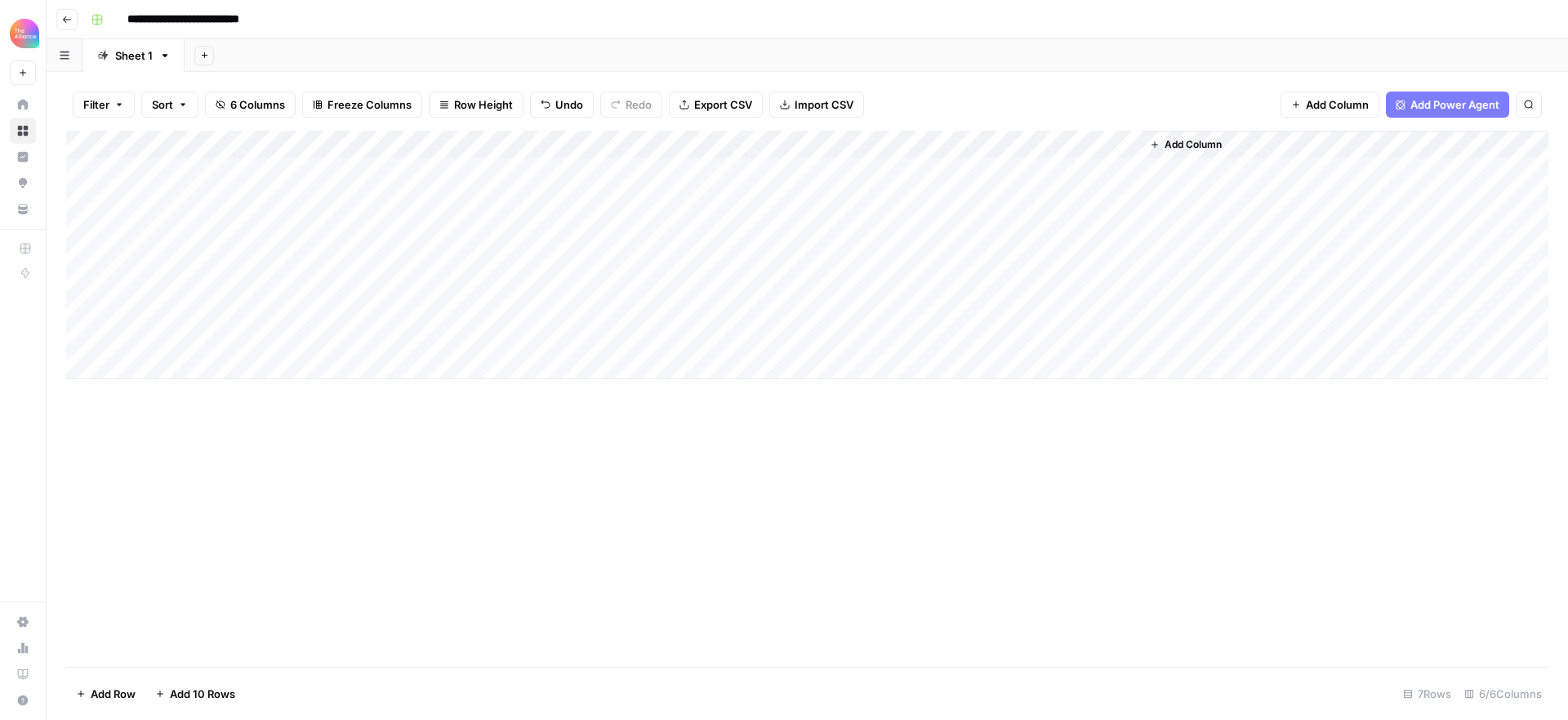
click at [643, 476] on div "Add Column" at bounding box center [806, 399] width 1482 height 536
click at [685, 171] on div "Add Column" at bounding box center [806, 255] width 1482 height 249
click at [662, 169] on div "Add Column" at bounding box center [806, 255] width 1482 height 249
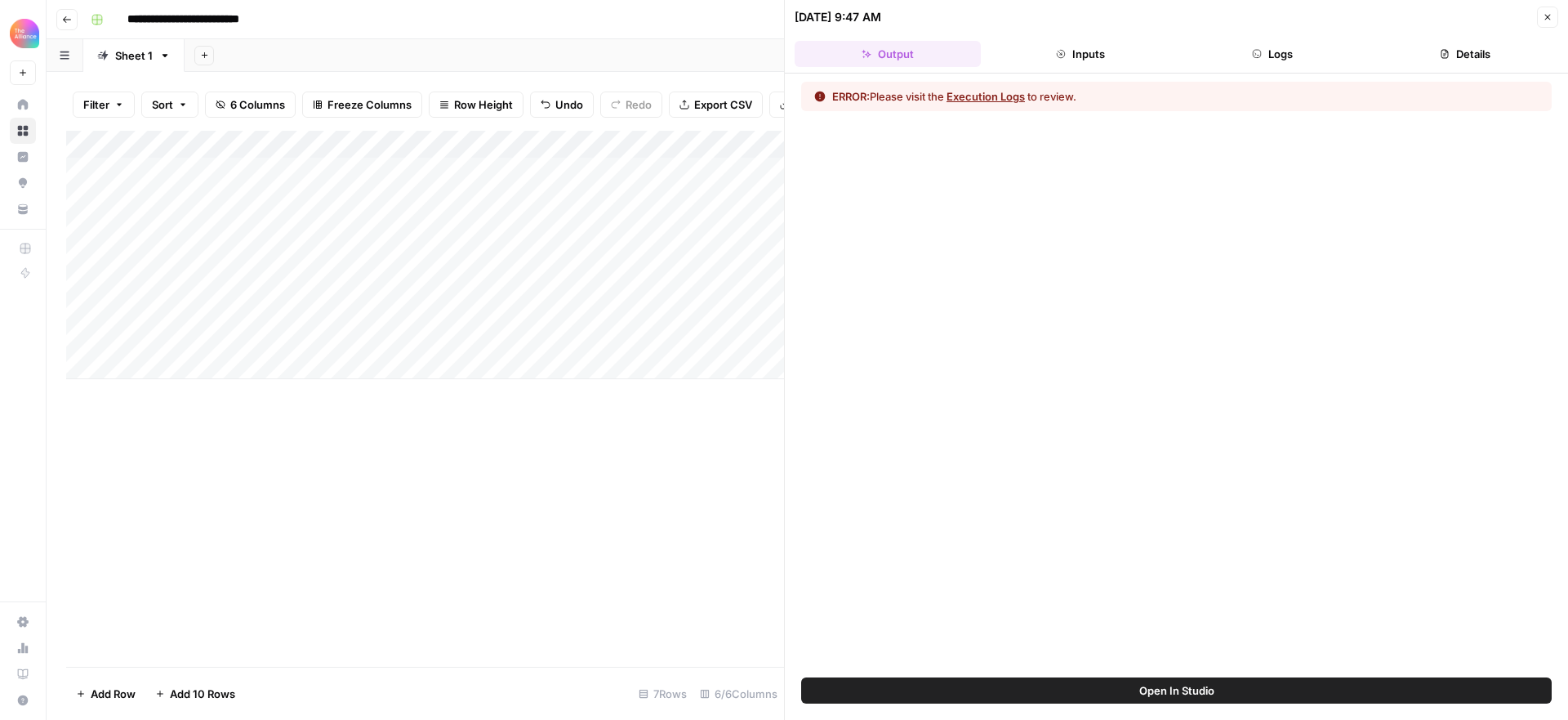
click at [1208, 687] on span "Open In Studio" at bounding box center [1176, 690] width 75 height 16
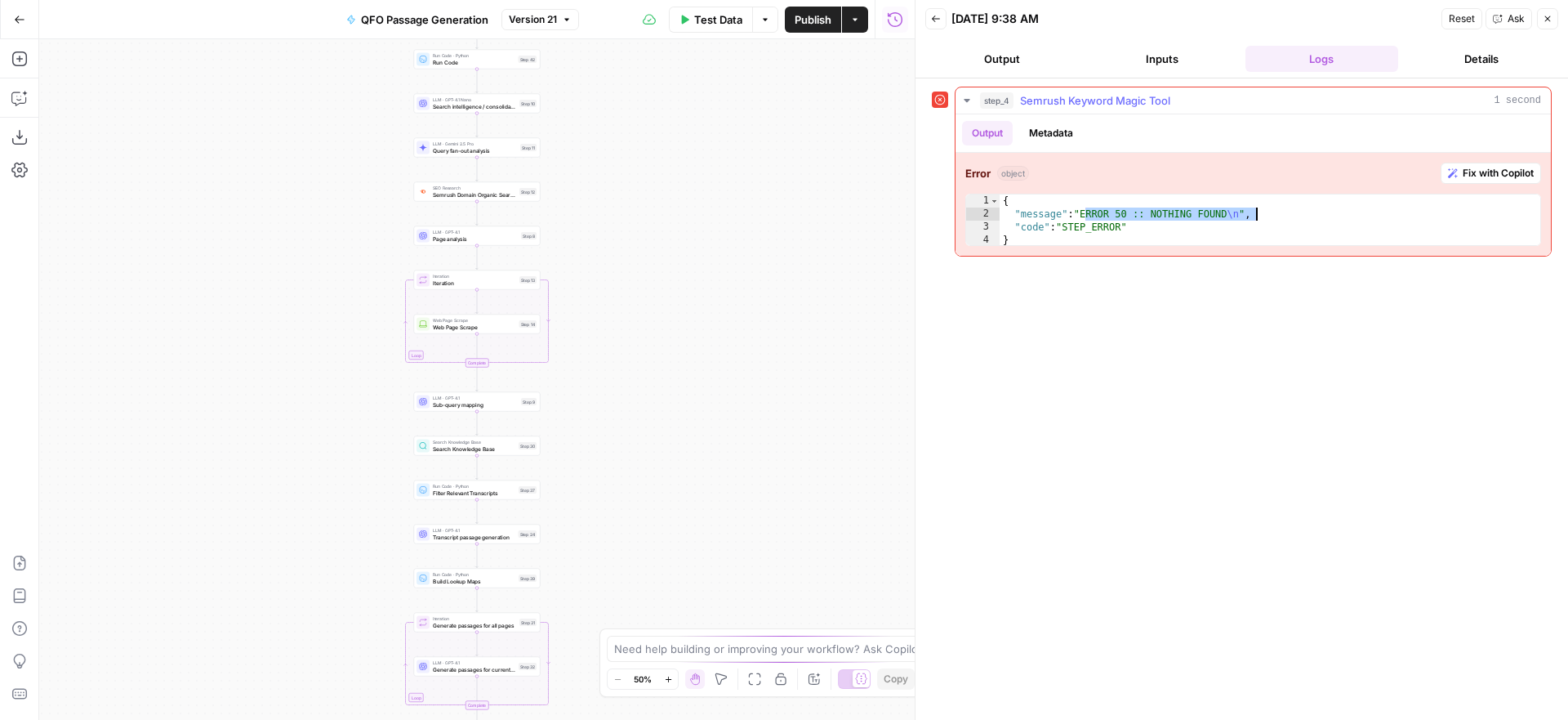
drag, startPoint x: 1083, startPoint y: 210, endPoint x: 1280, endPoint y: 212, distance: 197.0
click at [1280, 212] on div "{ "message" : "ERROR 50 :: NOTHING FOUND \n " , "code" : "STEP_ERROR" }" at bounding box center [1270, 234] width 541 height 78
click at [1172, 226] on div "{ "message" : "ERROR 50 :: NOTHING FOUND \n " , "code" : "STEP_ERROR" }" at bounding box center [1270, 234] width 541 height 78
type textarea "**********"
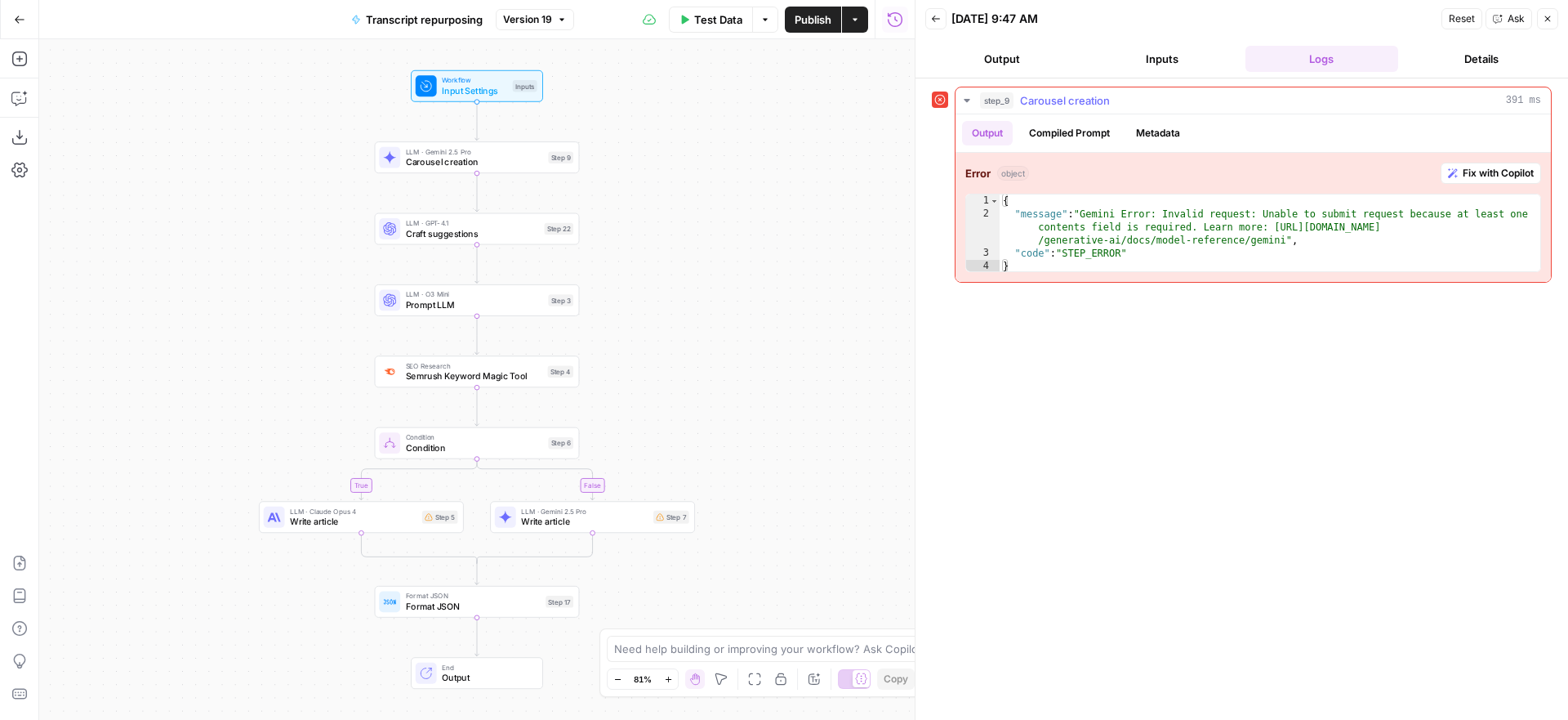
click at [1486, 176] on span "Fix with Copilot" at bounding box center [1498, 173] width 71 height 14
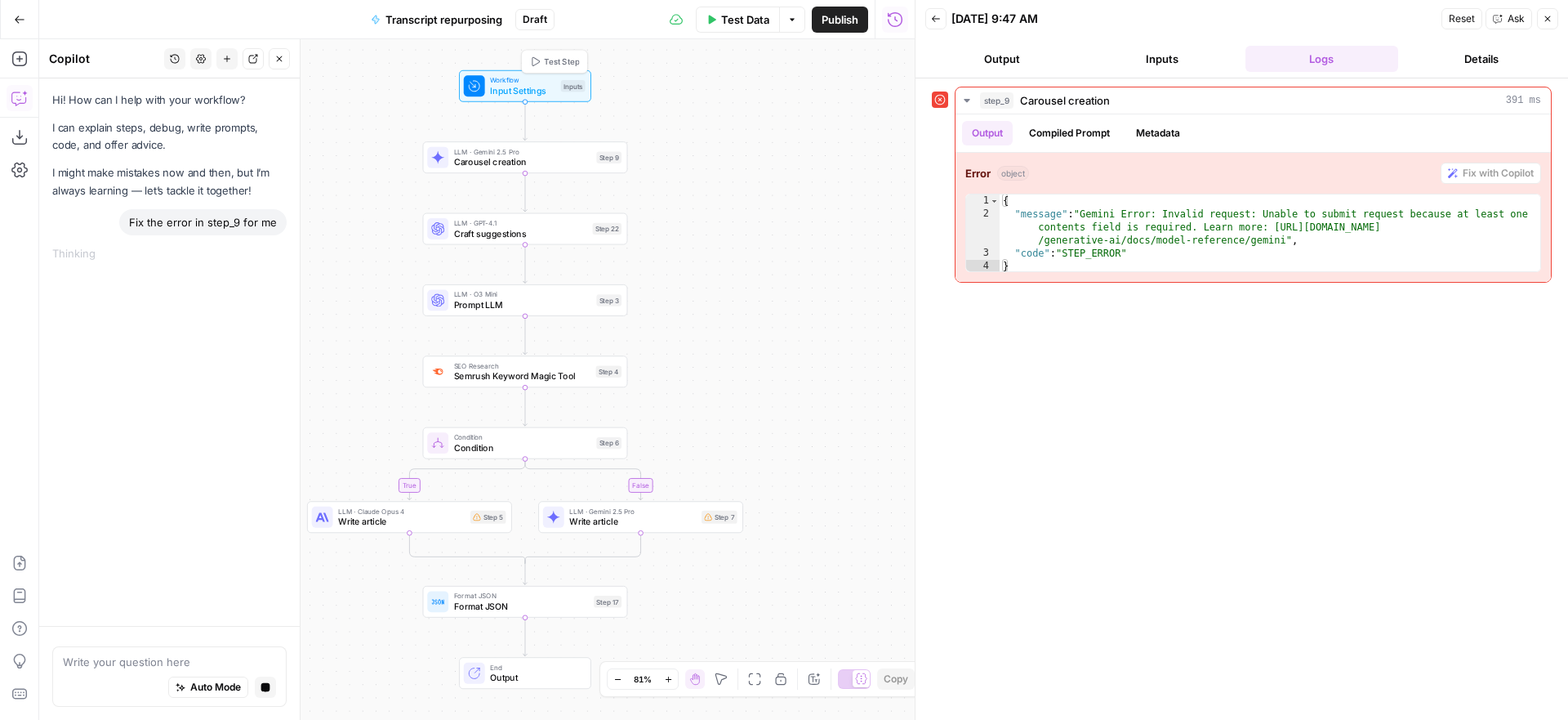
click at [553, 63] on span "Test Step" at bounding box center [561, 62] width 35 height 13
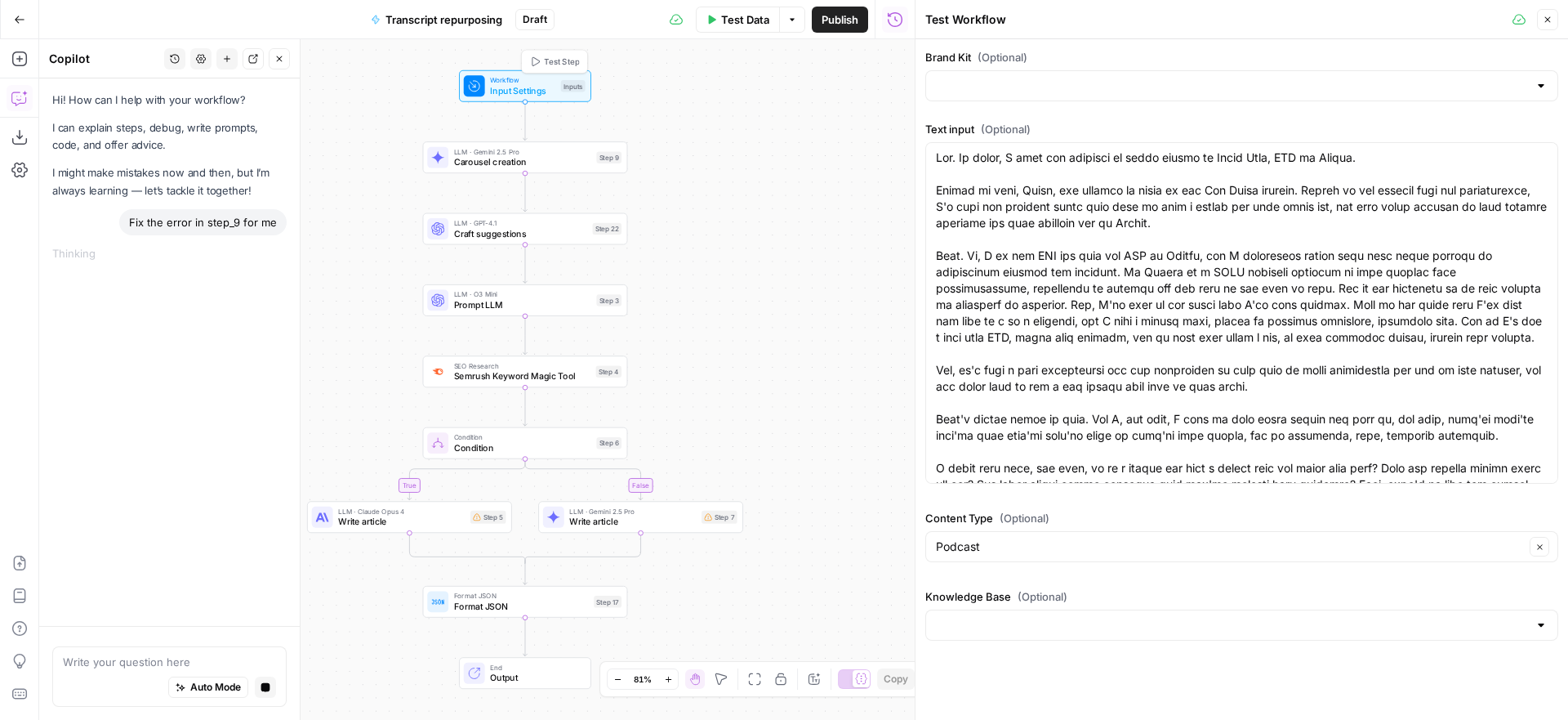
type input "Finance Alliance"
click at [1545, 19] on icon "button" at bounding box center [1548, 19] width 10 height 10
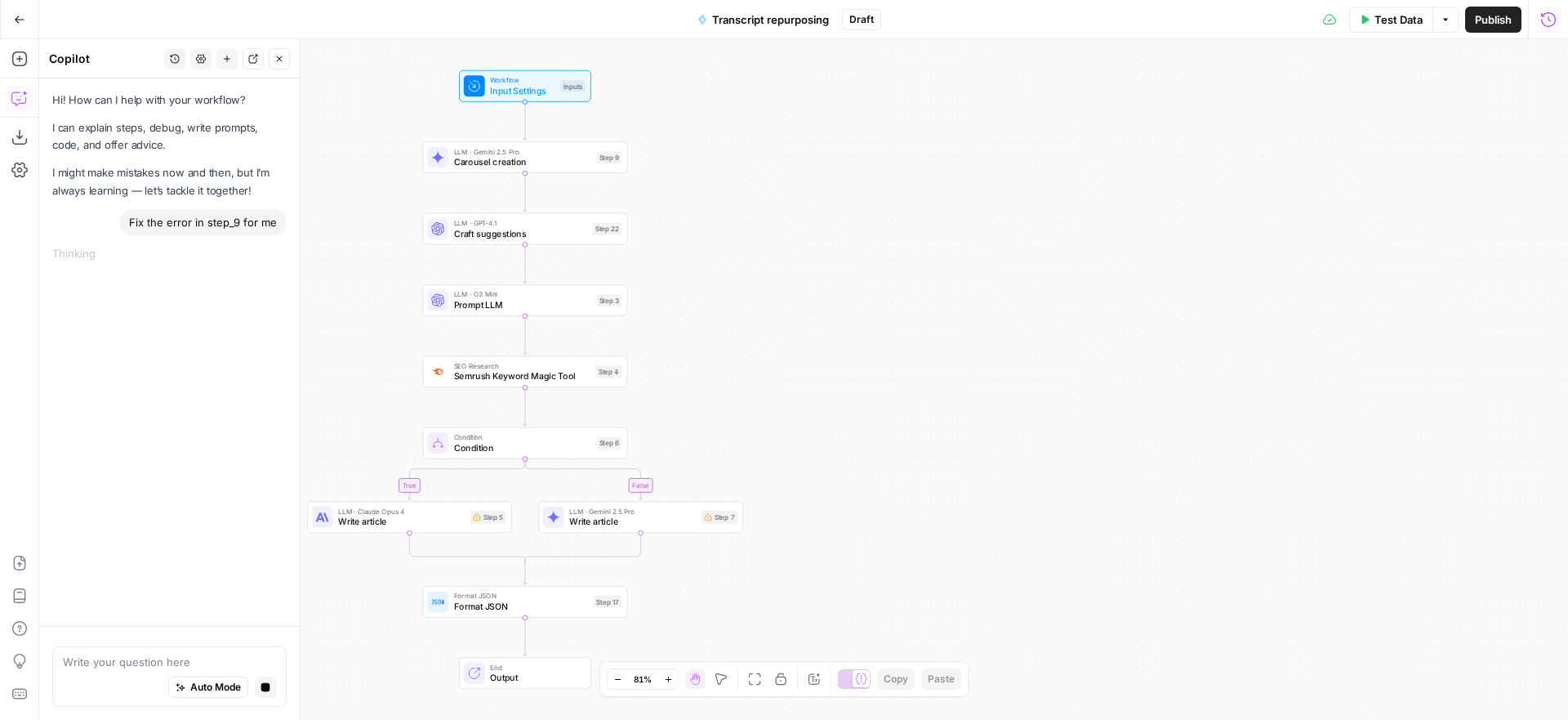
click at [1554, 20] on icon "button" at bounding box center [1548, 19] width 16 height 16
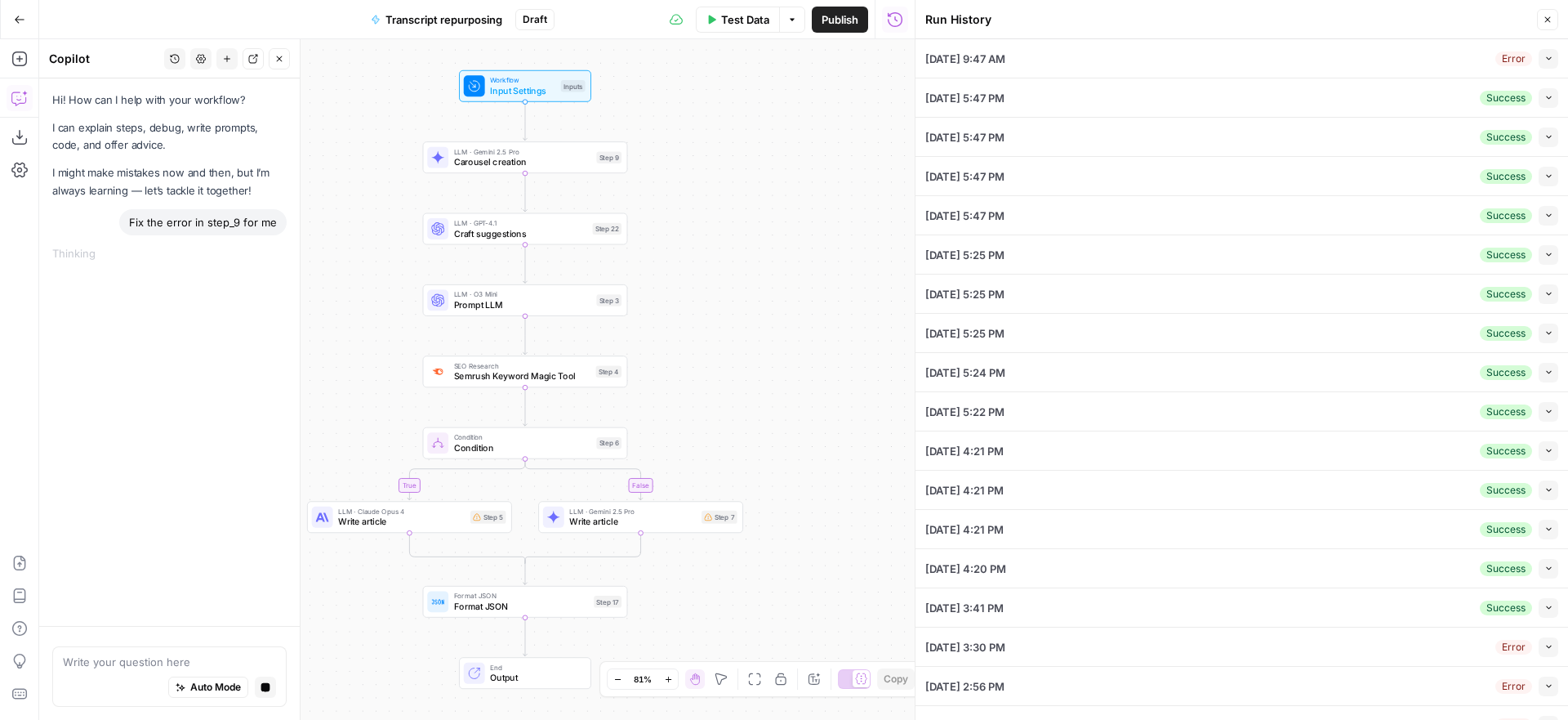
click at [1251, 52] on div "[DATE] 9:47 AM Error Collapse" at bounding box center [1241, 59] width 633 height 39
click at [1548, 54] on icon "button" at bounding box center [1548, 58] width 9 height 9
type textarea "Hey. So [DATE], I have the pleasure of being joined by [PERSON_NAME], CFO at [G…"
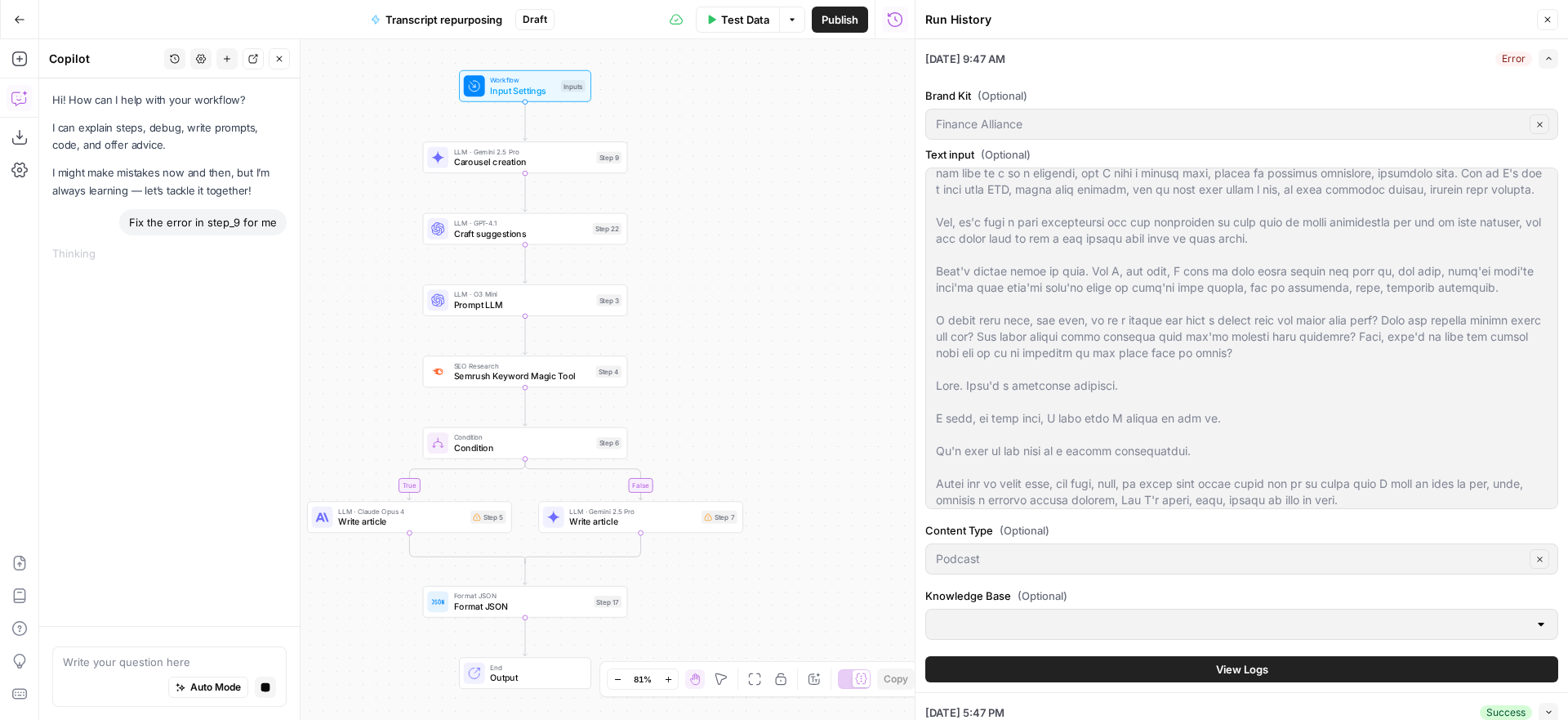
scroll to position [178, 0]
click at [1245, 666] on span "View Logs" at bounding box center [1242, 669] width 52 height 16
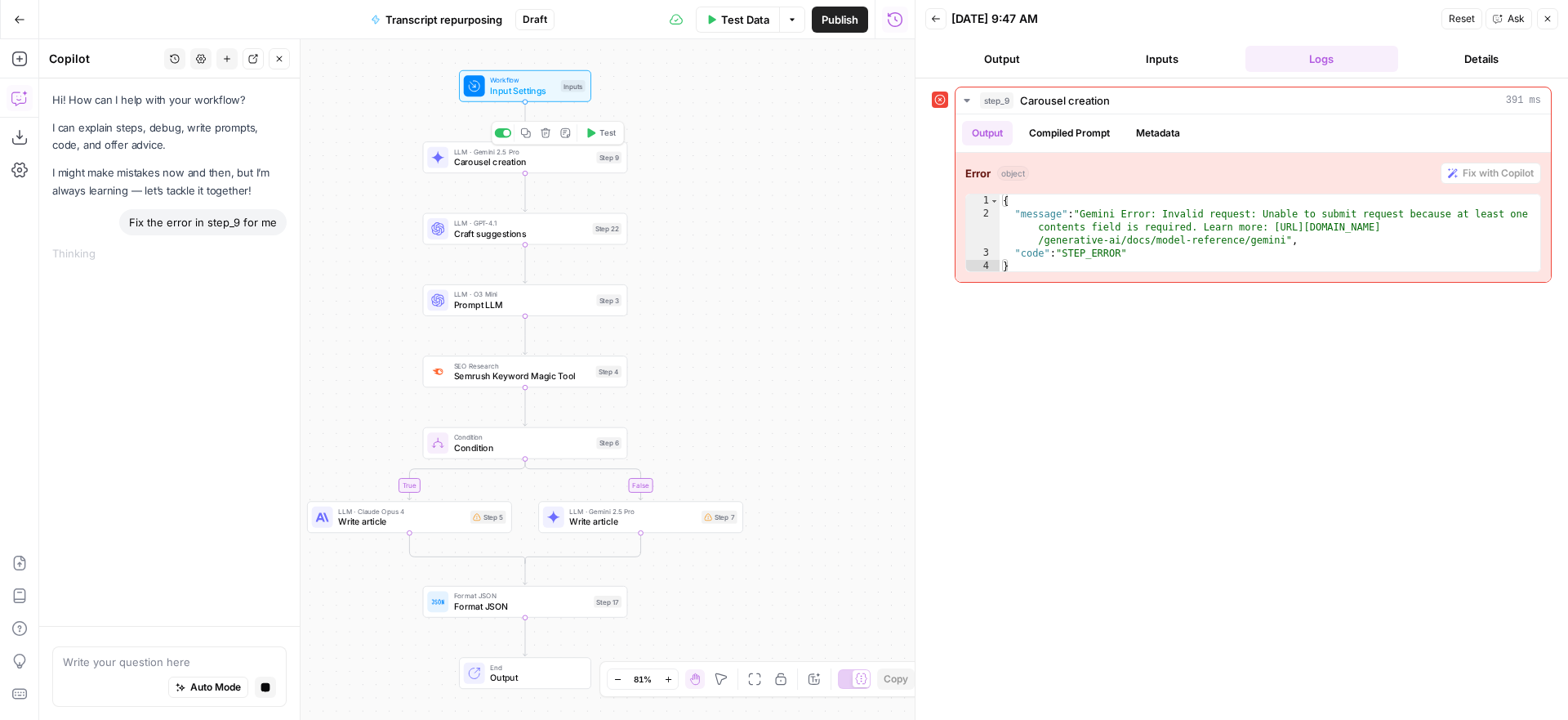
click at [540, 160] on span "Carousel creation" at bounding box center [522, 162] width 137 height 13
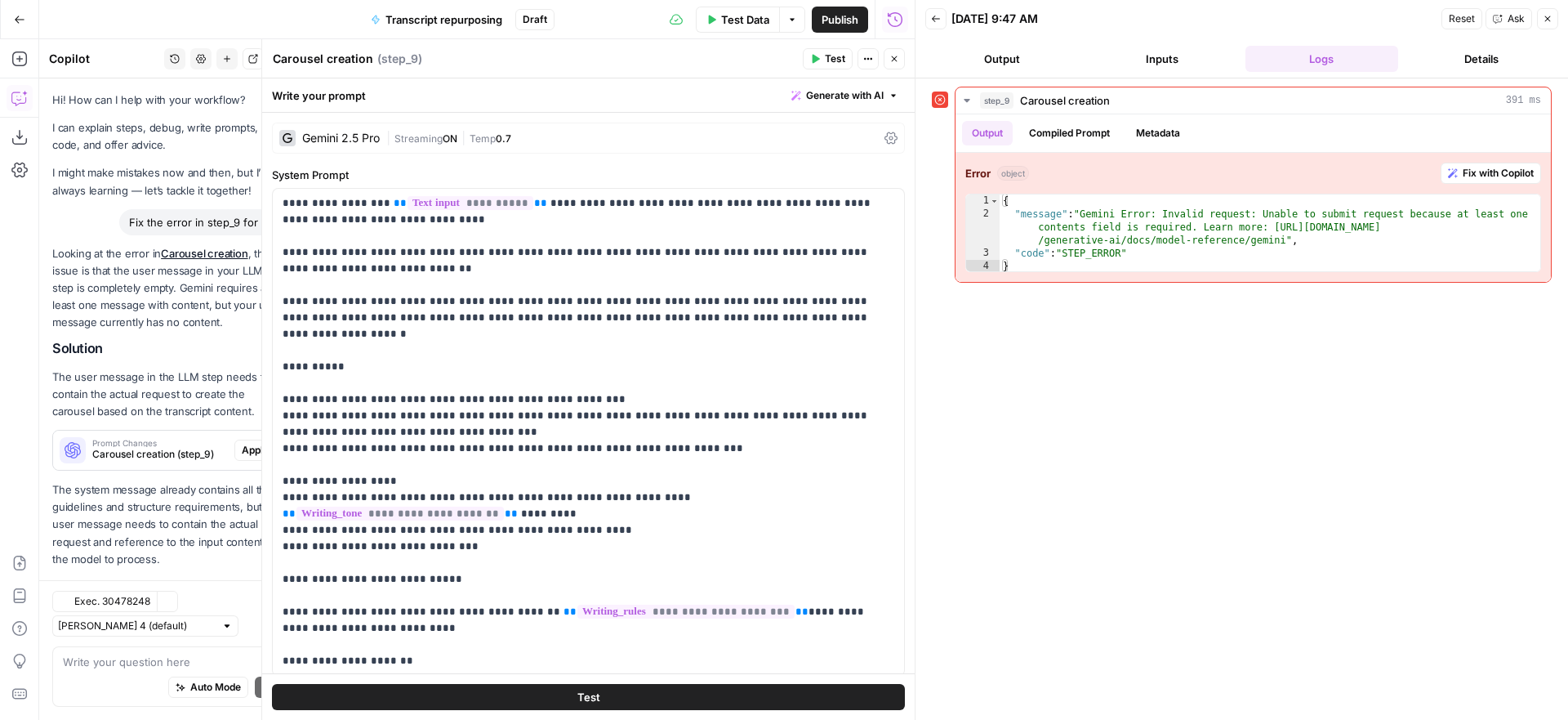
click at [896, 58] on icon "button" at bounding box center [894, 59] width 10 height 10
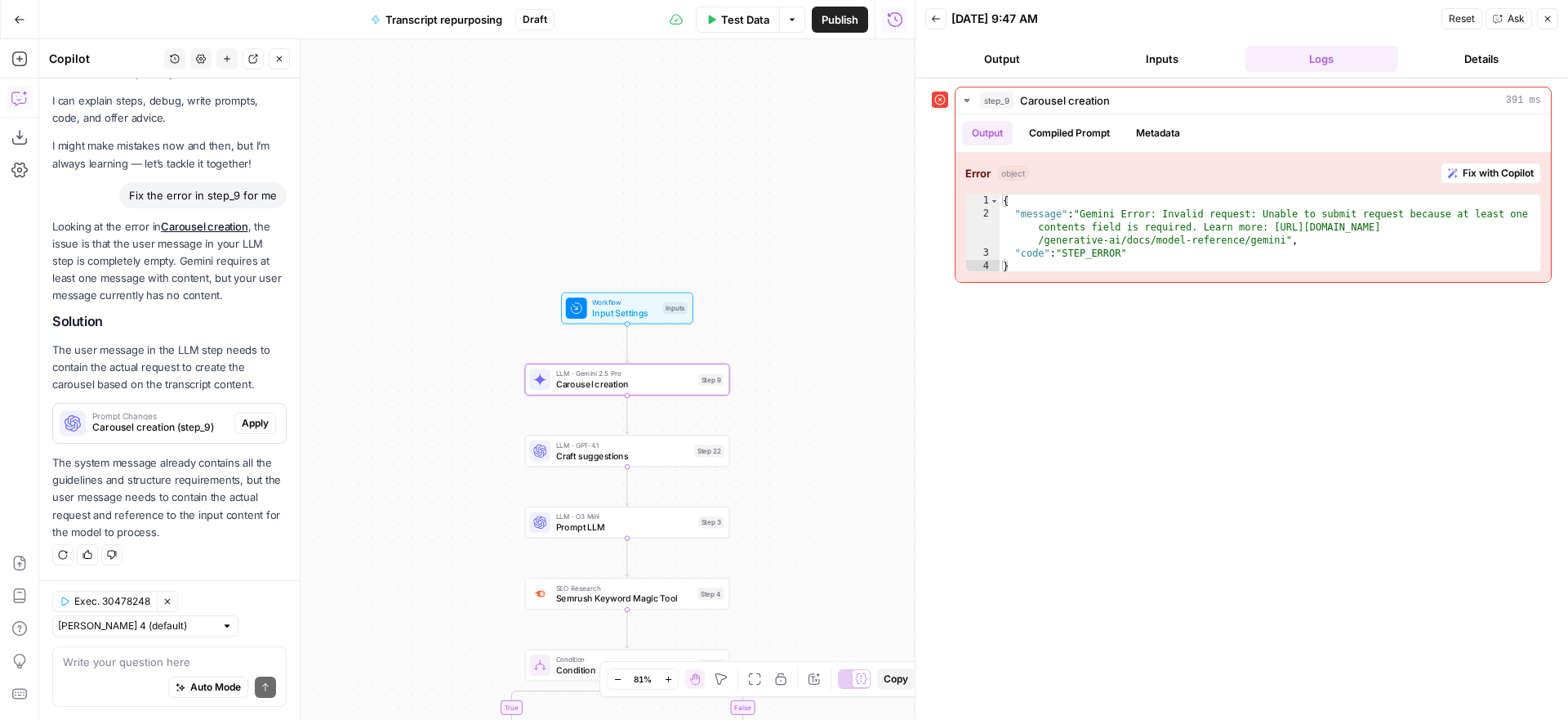
click at [262, 422] on span "Apply" at bounding box center [255, 422] width 27 height 14
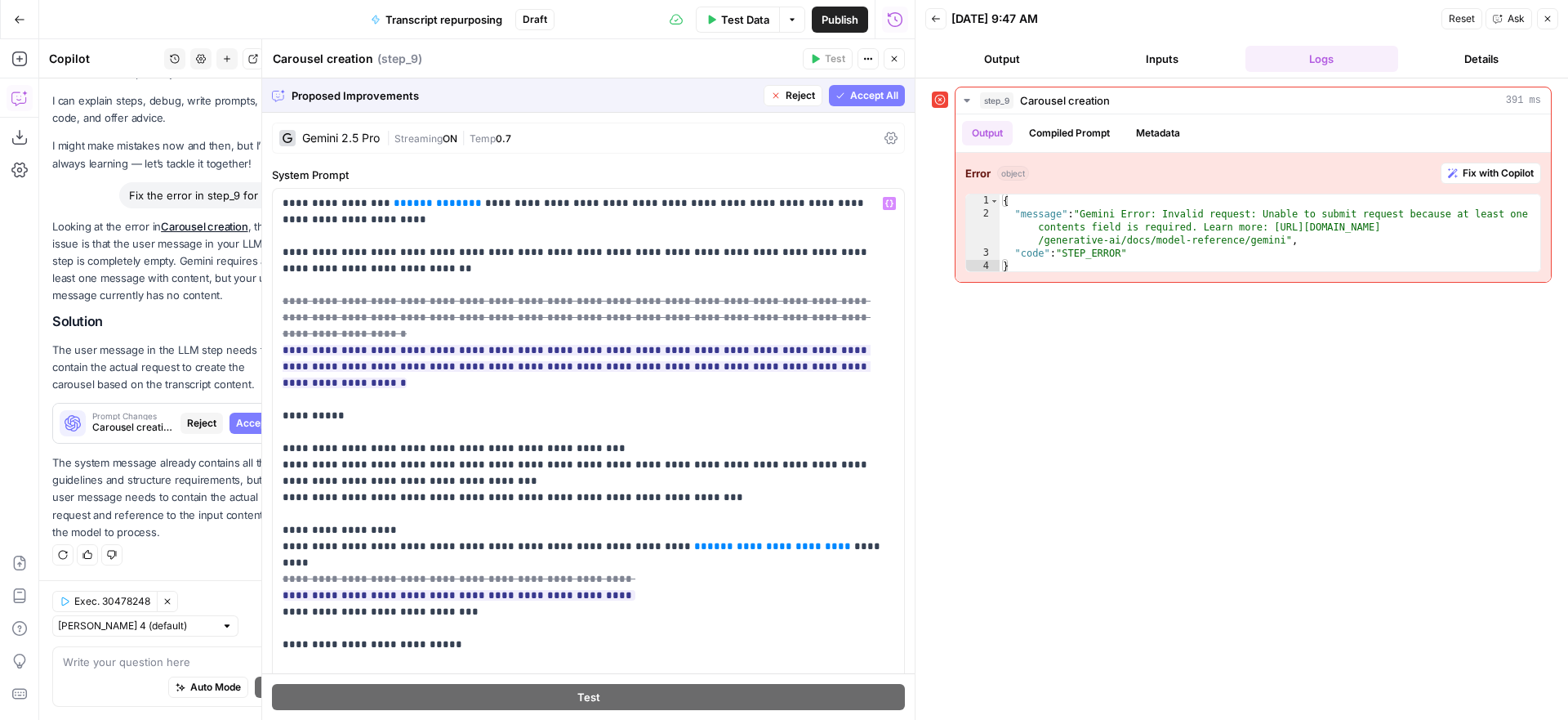
scroll to position [317, 0]
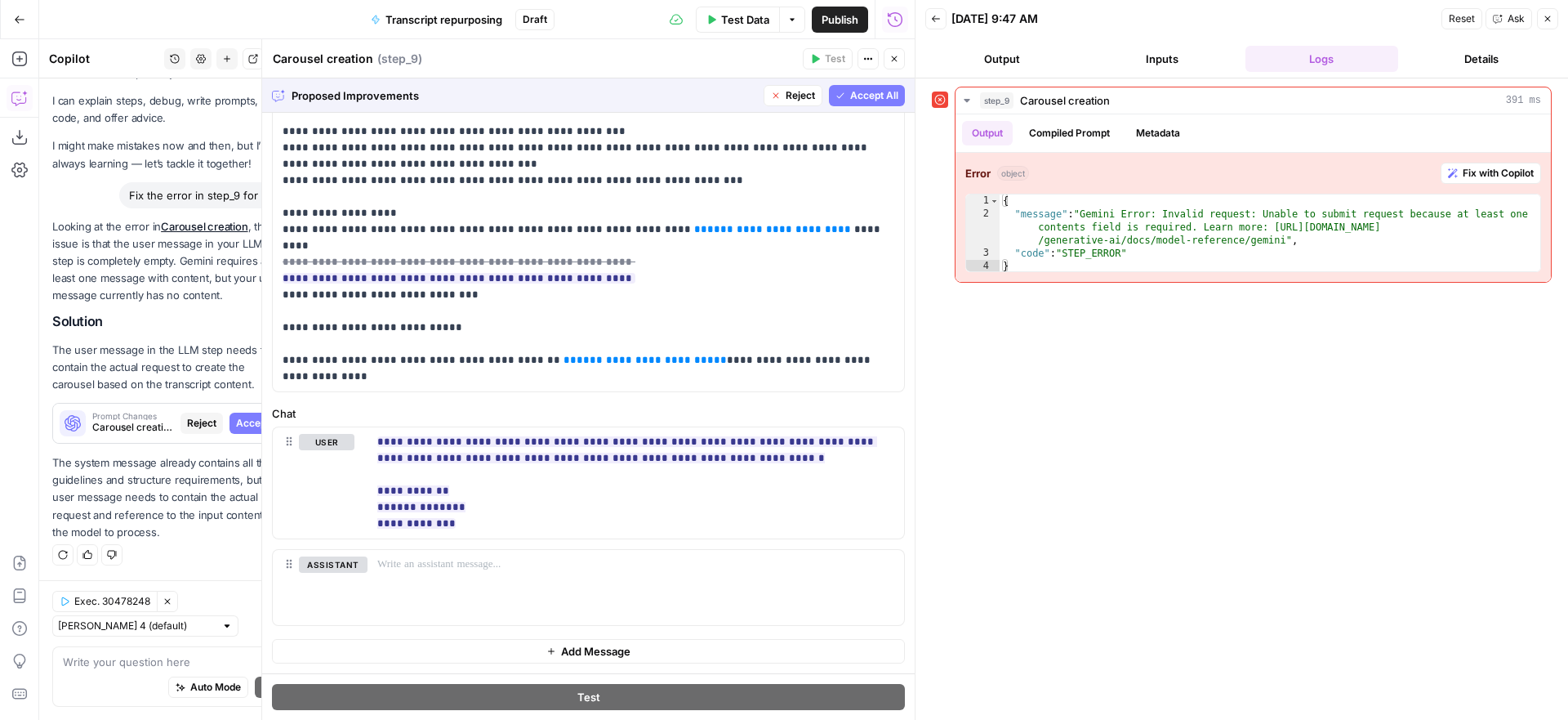
click at [860, 92] on span "Accept All" at bounding box center [874, 95] width 48 height 14
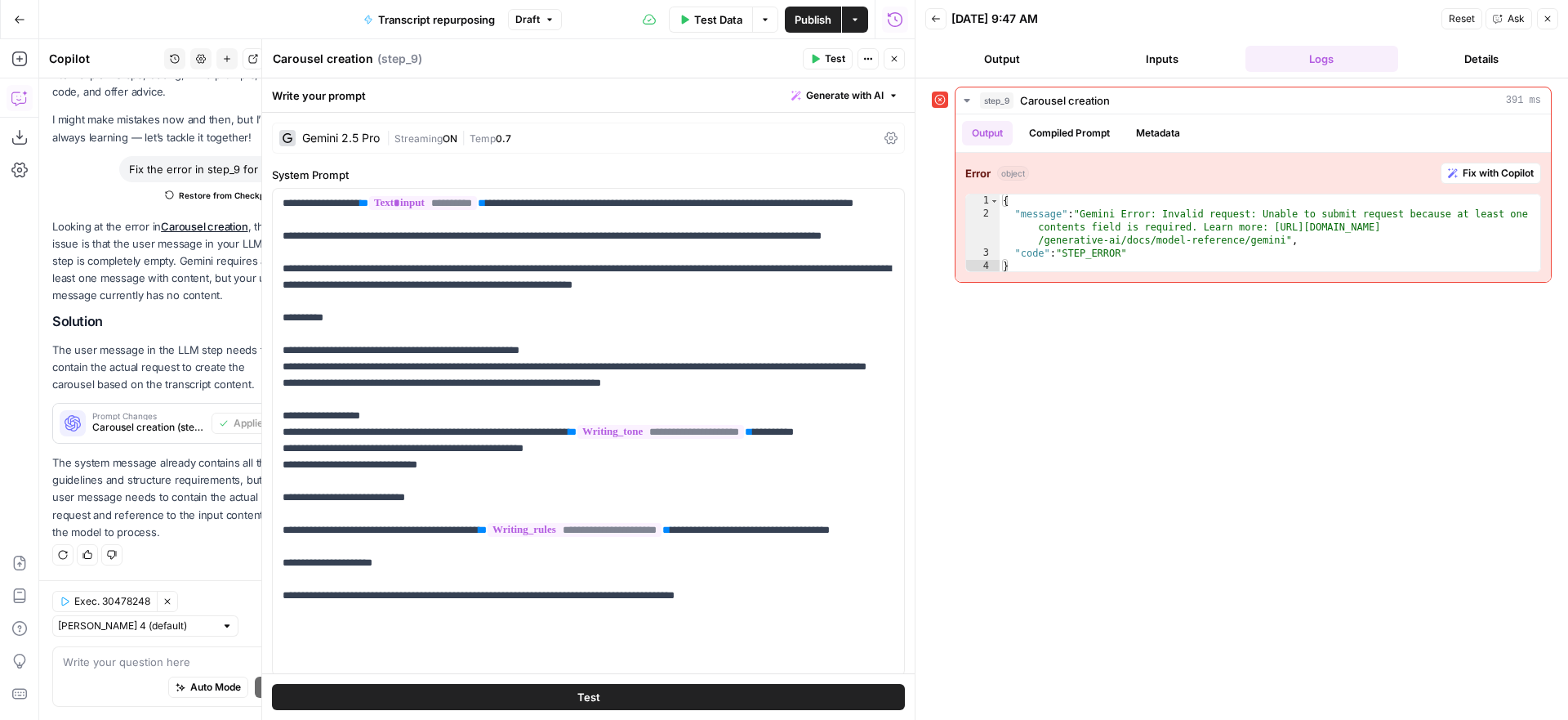
click at [805, 22] on span "Publish" at bounding box center [813, 19] width 37 height 16
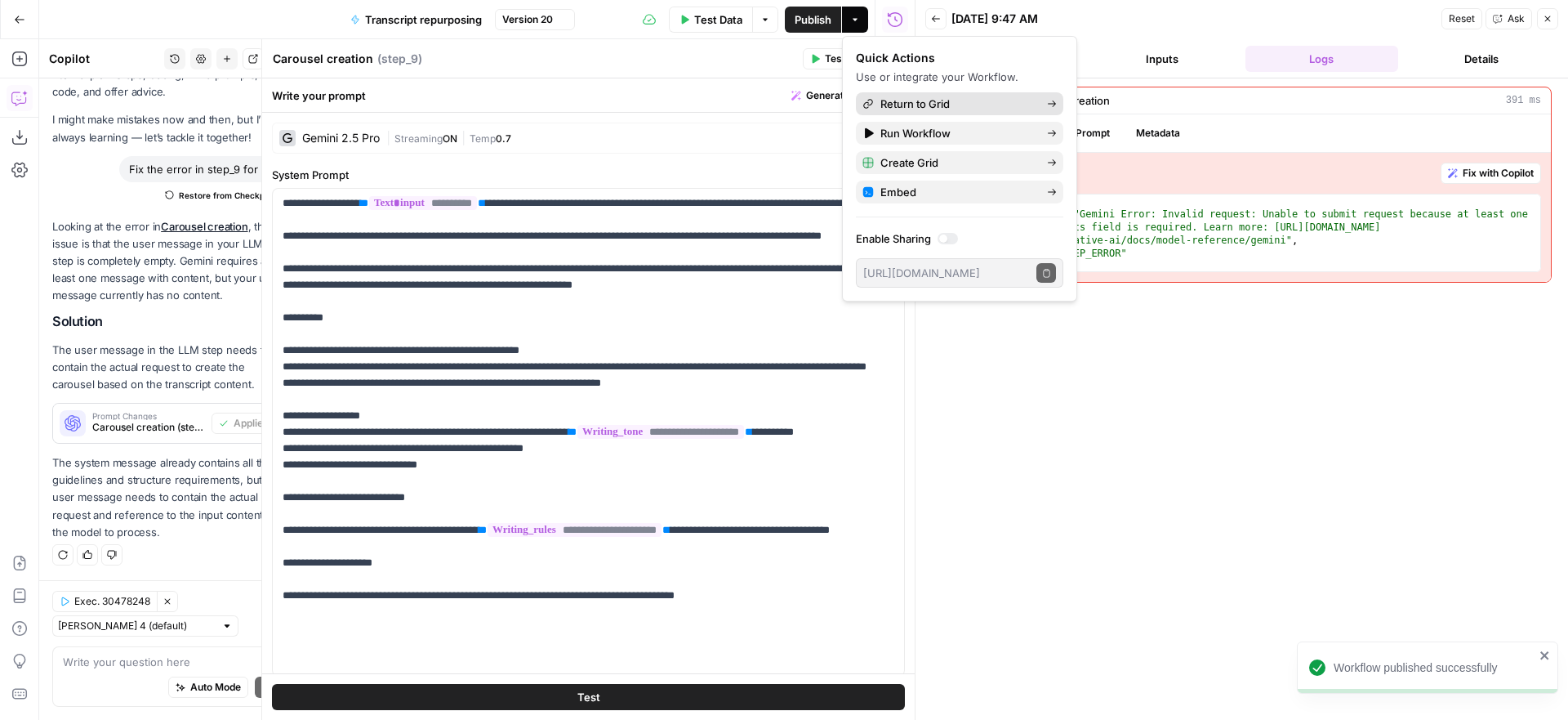
click at [935, 107] on span "Return to Grid" at bounding box center [957, 103] width 153 height 16
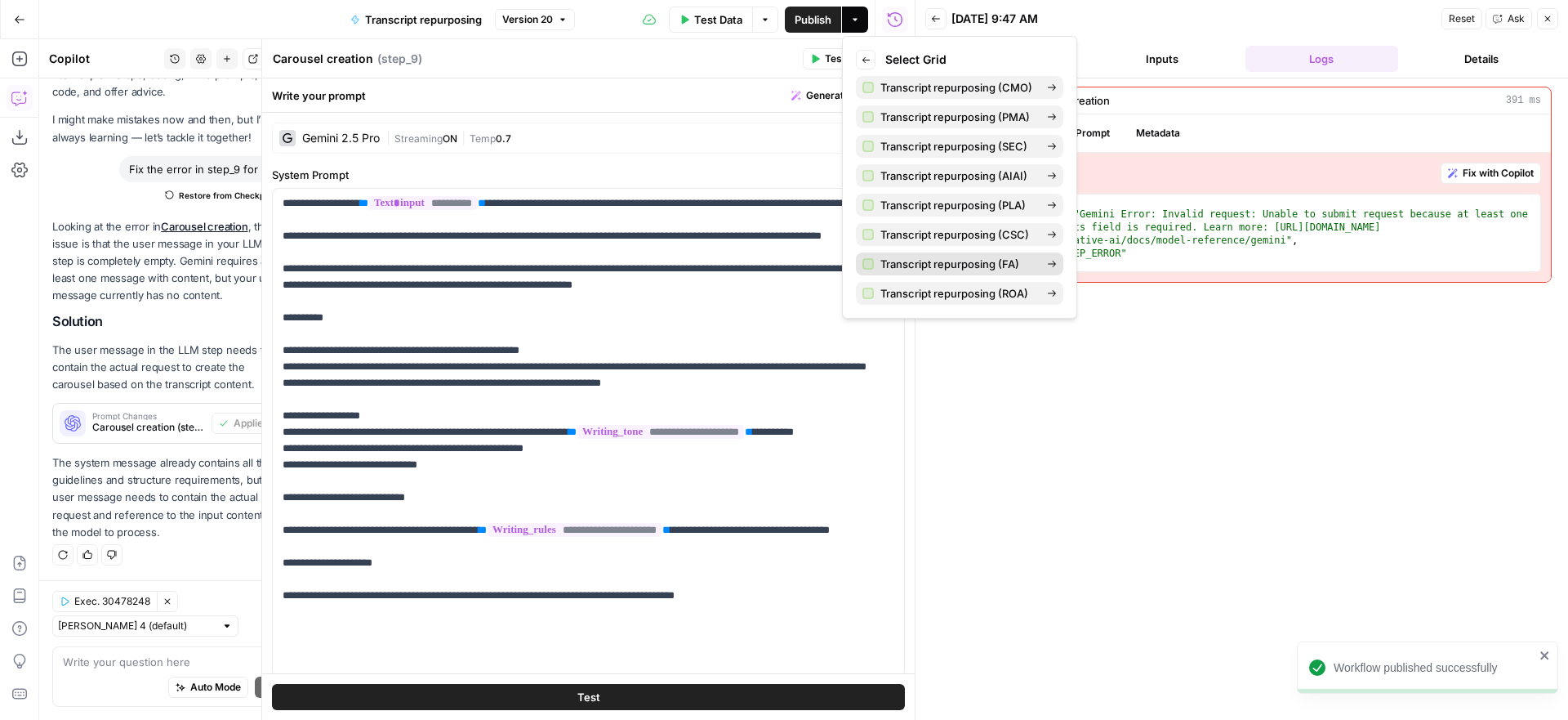
click at [961, 266] on span "Transcript repurposing (FA)" at bounding box center [957, 263] width 153 height 16
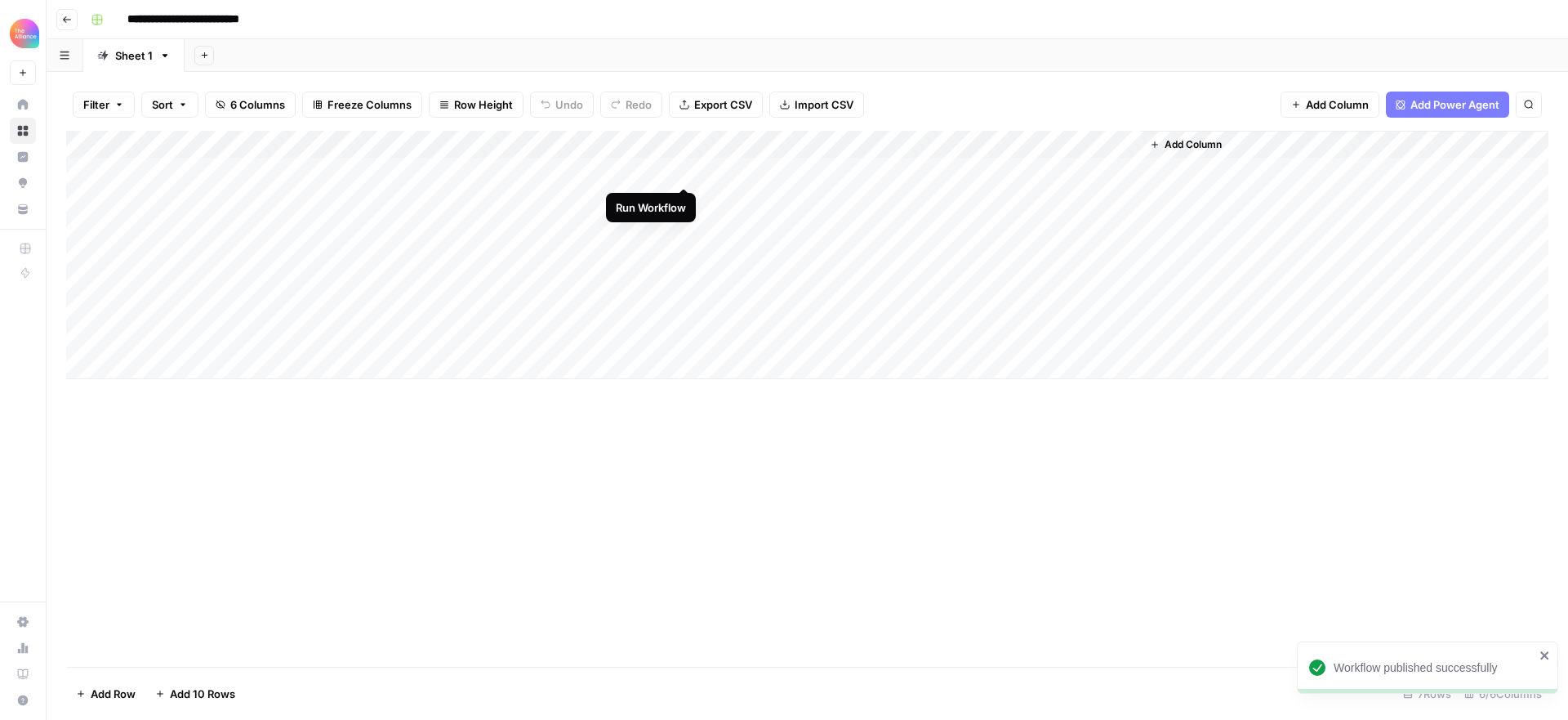
click at [683, 172] on div "Add Column" at bounding box center [806, 255] width 1482 height 249
click at [832, 141] on div "Add Column" at bounding box center [806, 255] width 1482 height 249
drag, startPoint x: 938, startPoint y: 83, endPoint x: 884, endPoint y: 119, distance: 64.9
click at [937, 83] on div "Filter Sort 6 Columns Freeze Columns Row Height Undo Redo Export CSV Import CSV…" at bounding box center [806, 105] width 1482 height 52
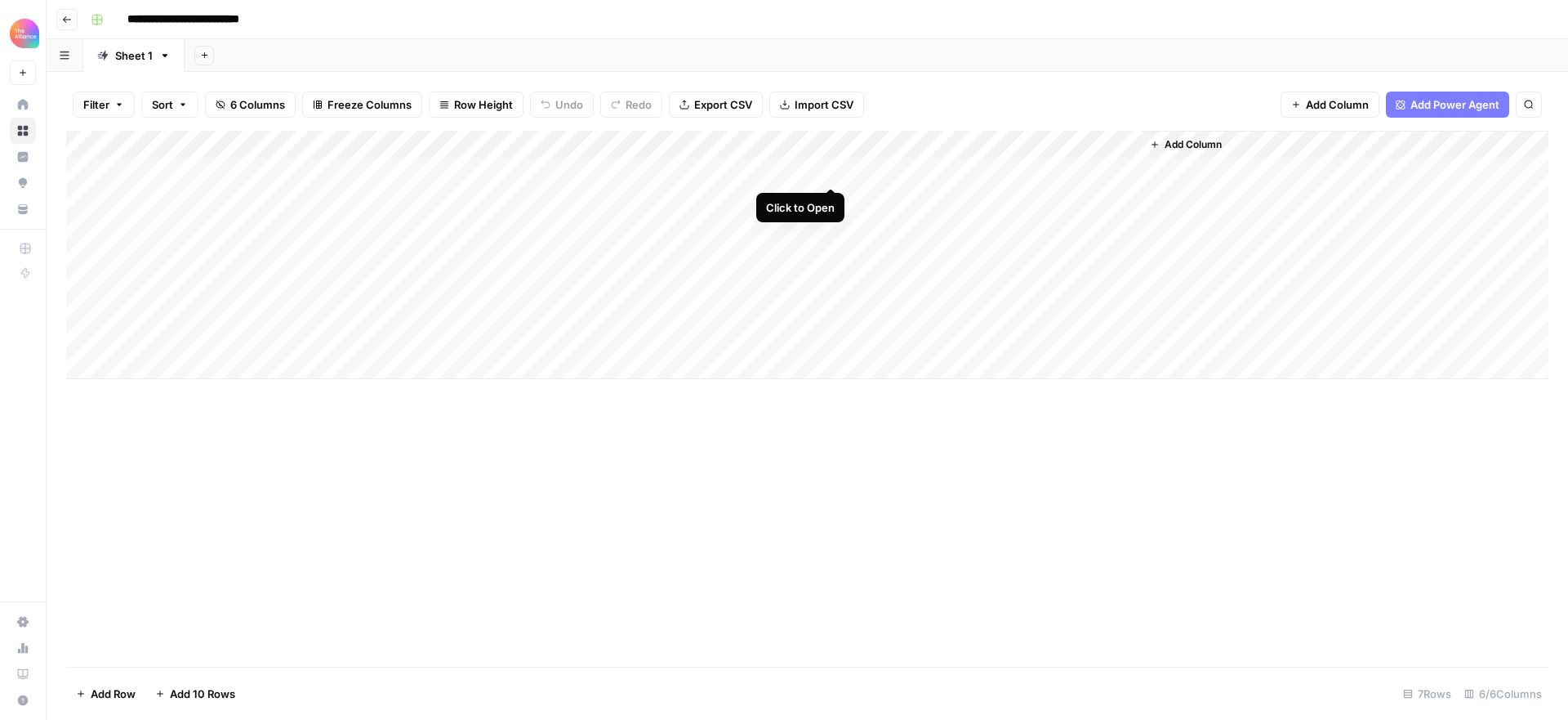
click at [832, 169] on div "Add Column" at bounding box center [806, 255] width 1482 height 249
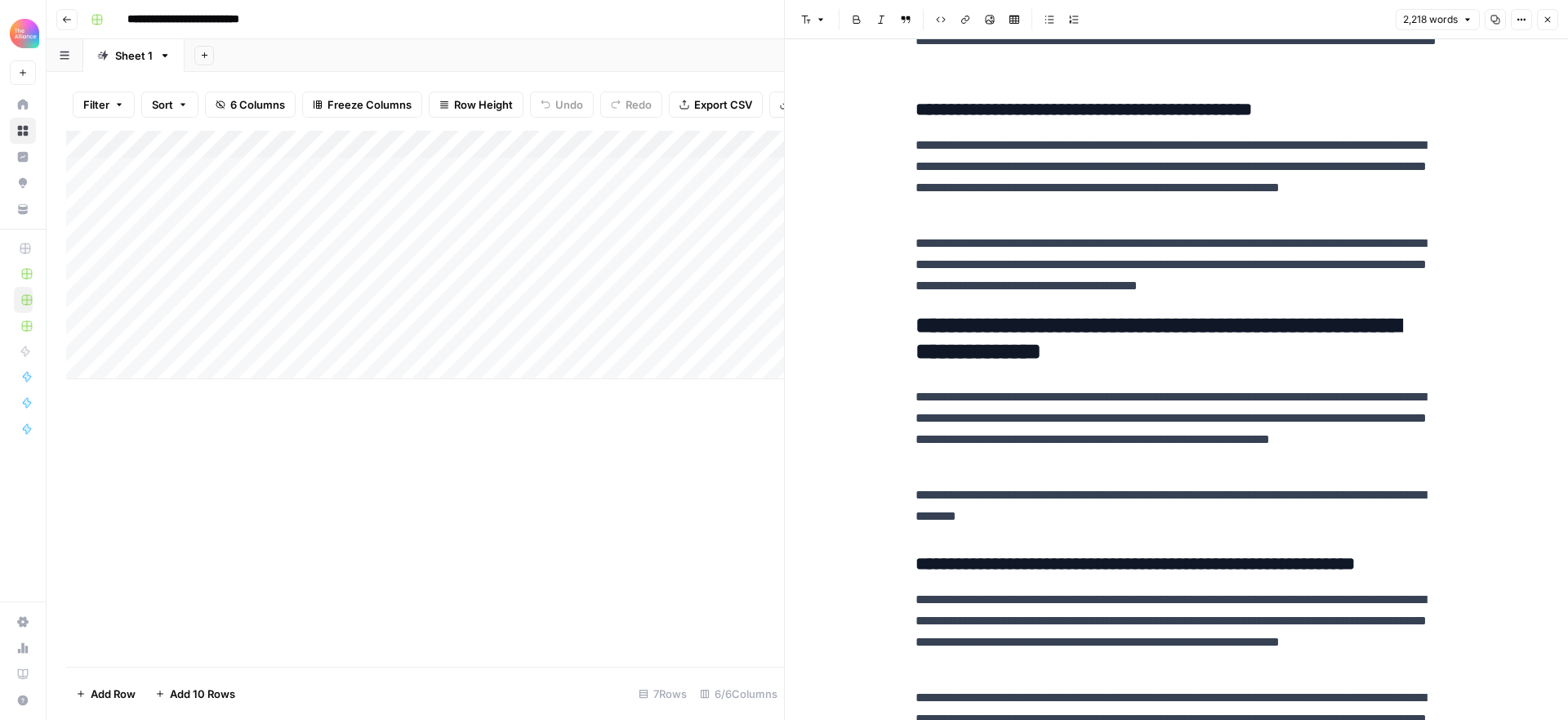
scroll to position [1465, 0]
